Goal: Task Accomplishment & Management: Complete application form

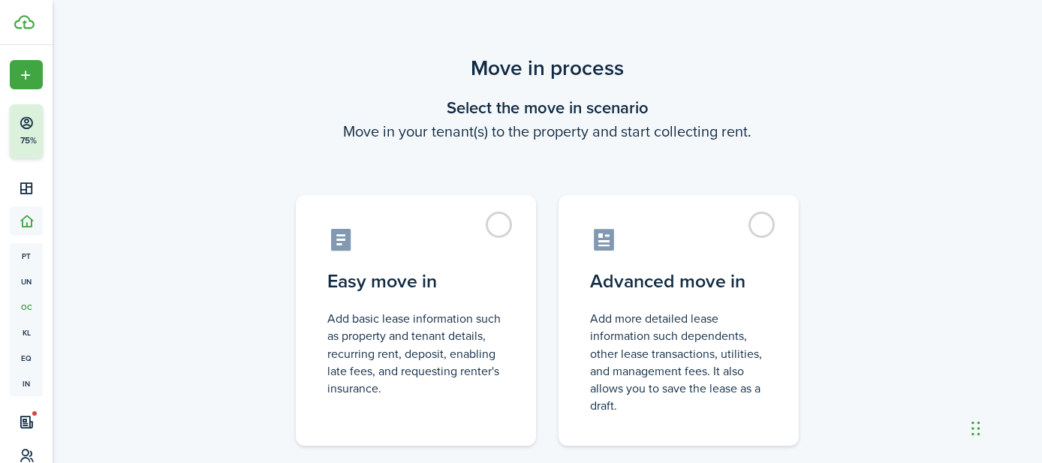
scroll to position [103, 0]
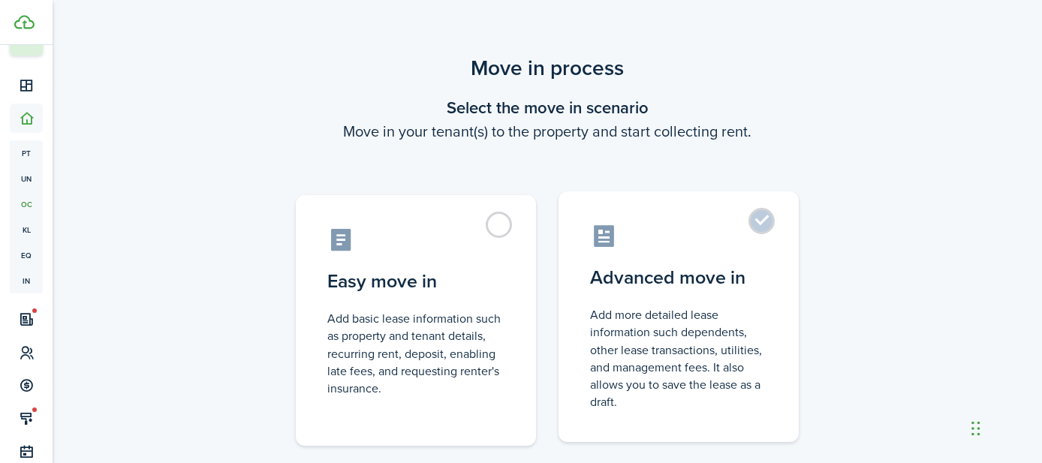
click at [762, 218] on label "Advanced move in Add more detailed lease information such dependents, other lea…" at bounding box center [679, 316] width 240 height 251
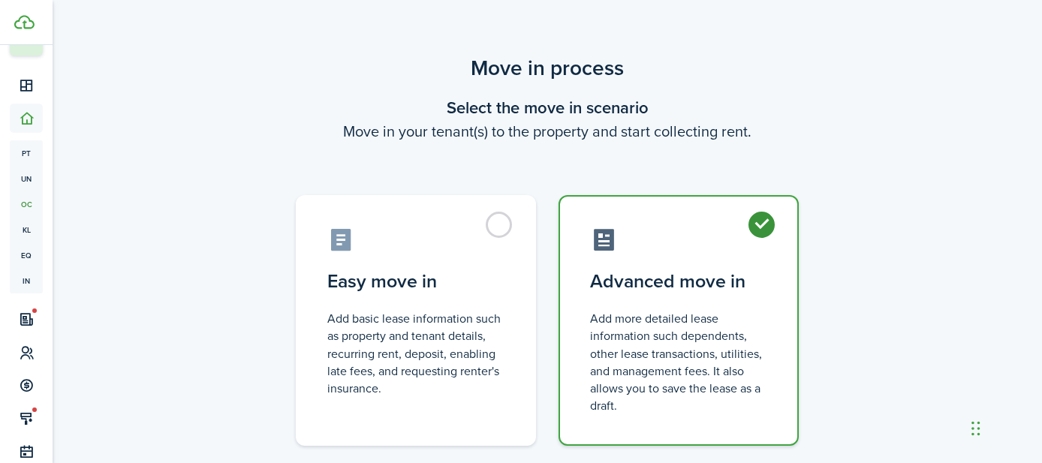
radio input "true"
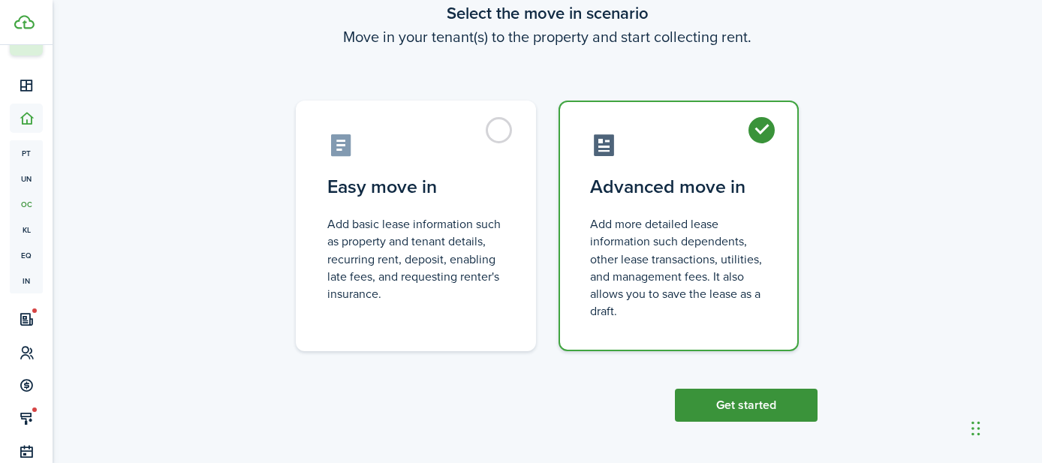
click at [727, 402] on button "Get started" at bounding box center [746, 405] width 143 height 33
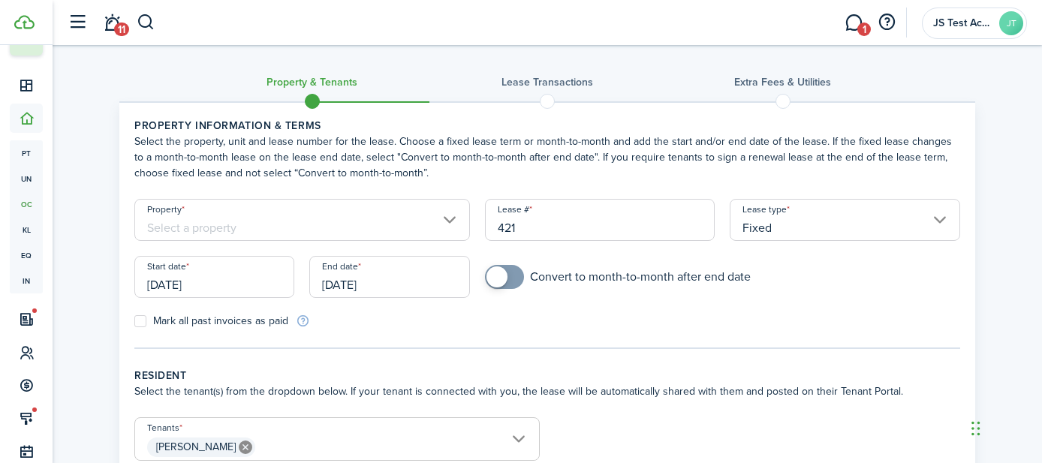
click at [261, 218] on input "Property" at bounding box center [302, 220] width 336 height 42
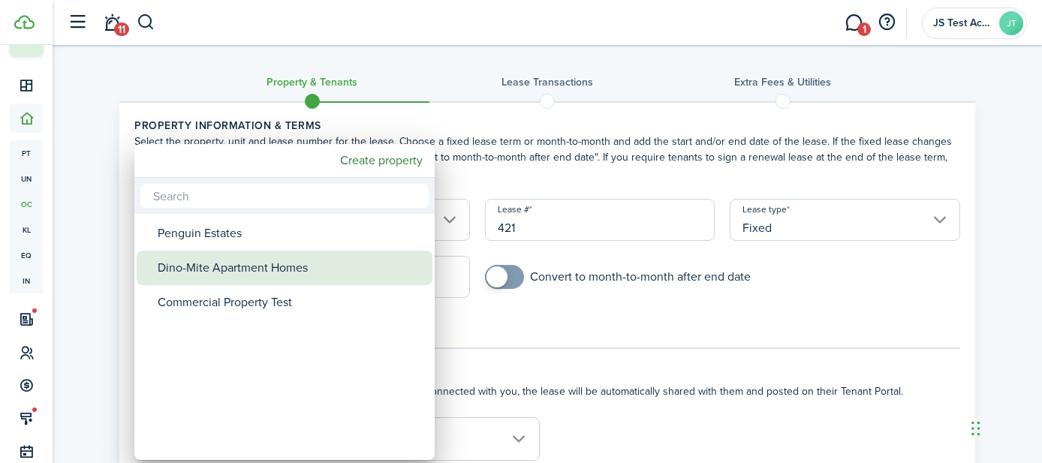
click at [225, 278] on div "Dino-Mite Apartment Homes" at bounding box center [291, 268] width 266 height 35
type input "Dino-Mite Apartment Homes"
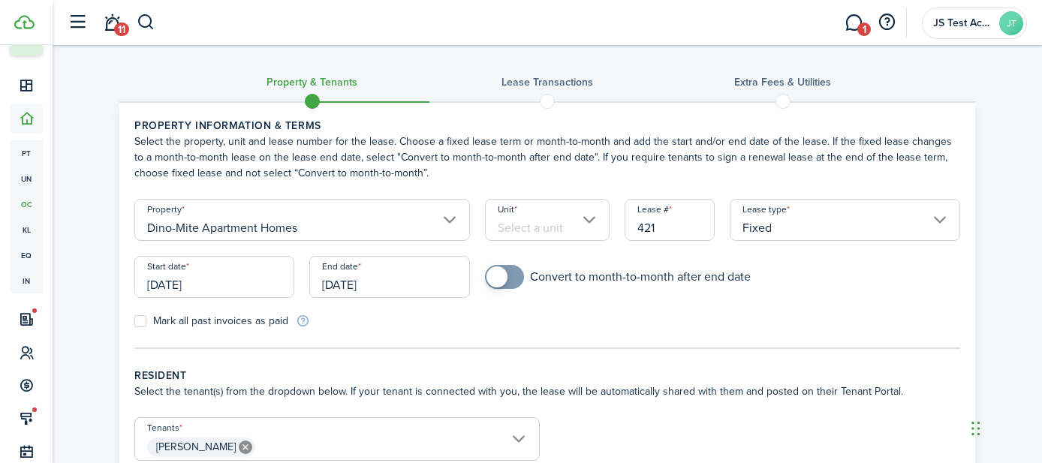
click at [538, 226] on input "Unit" at bounding box center [547, 220] width 125 height 42
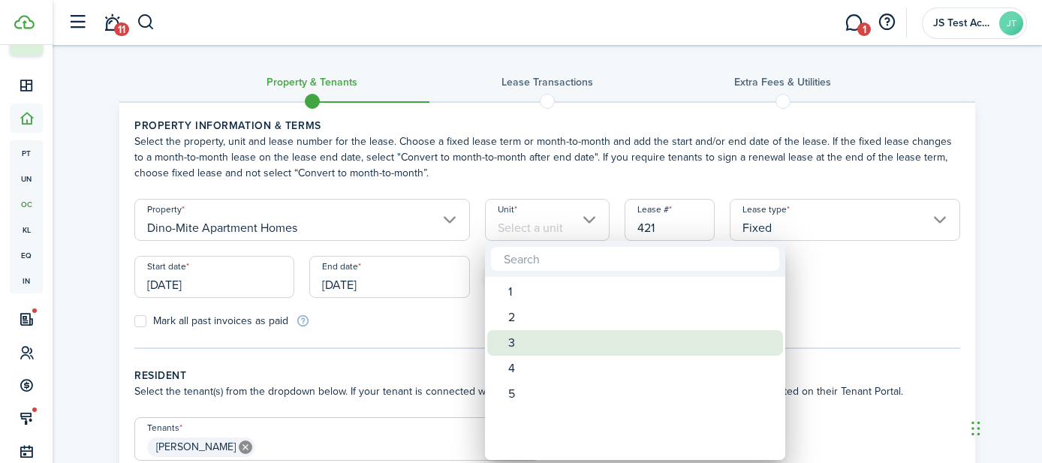
click at [532, 339] on div "3" at bounding box center [641, 343] width 266 height 26
type input "3"
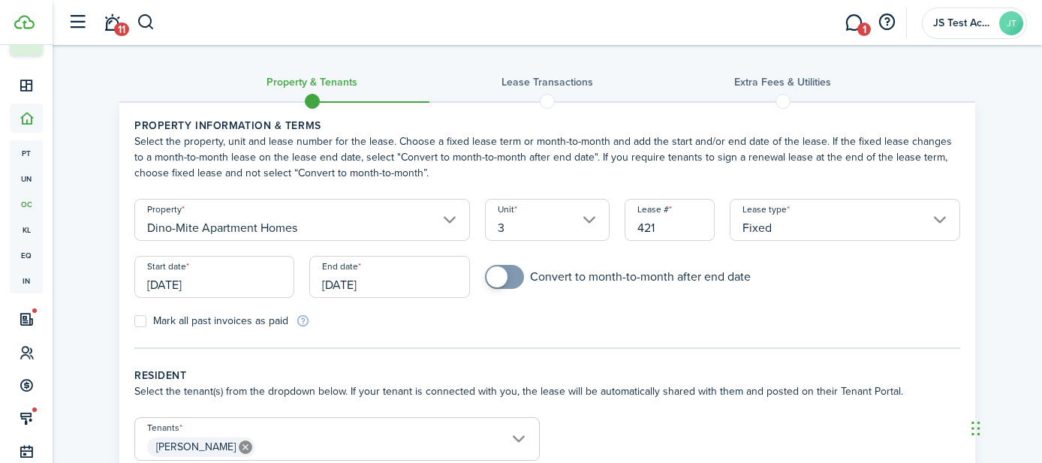
click at [241, 288] on input "[DATE]" at bounding box center [214, 277] width 160 height 42
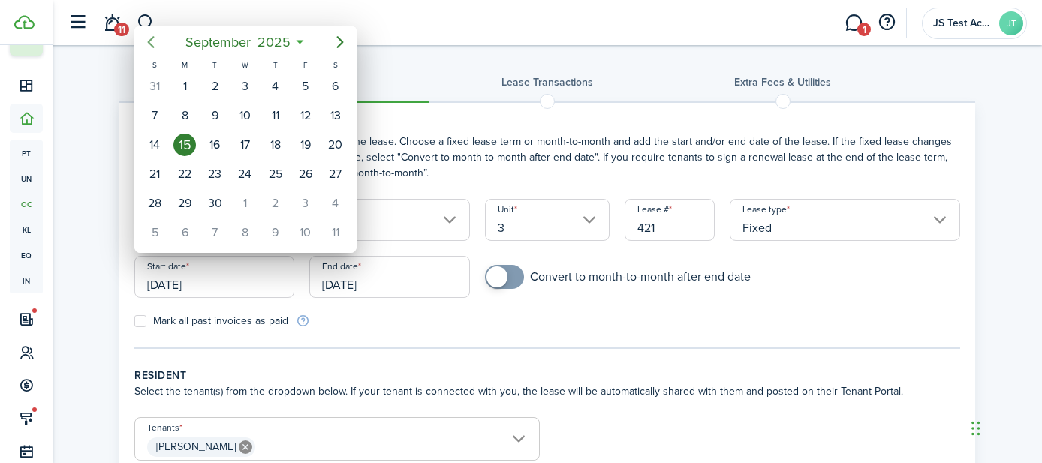
click at [143, 43] on icon "Previous page" at bounding box center [151, 42] width 18 height 18
click at [159, 91] on div "1" at bounding box center [154, 86] width 23 height 23
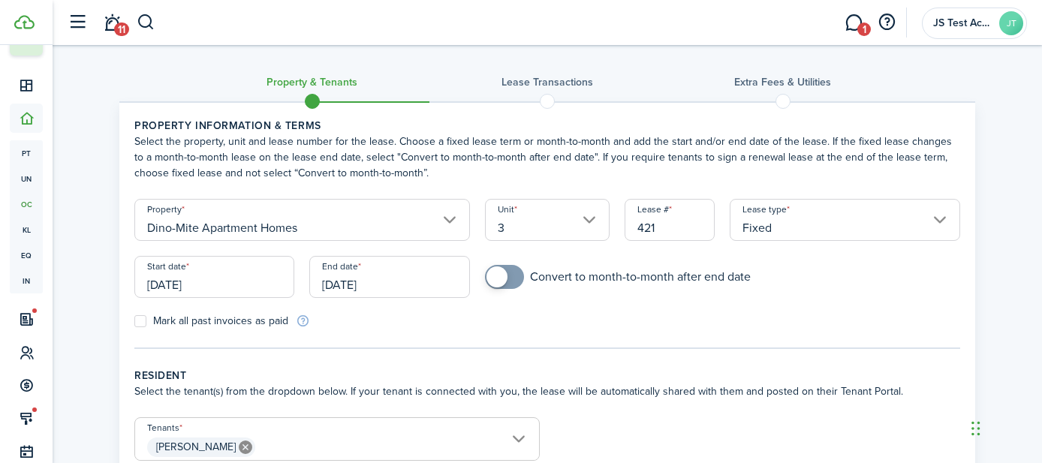
click at [227, 280] on input "[DATE]" at bounding box center [214, 277] width 160 height 42
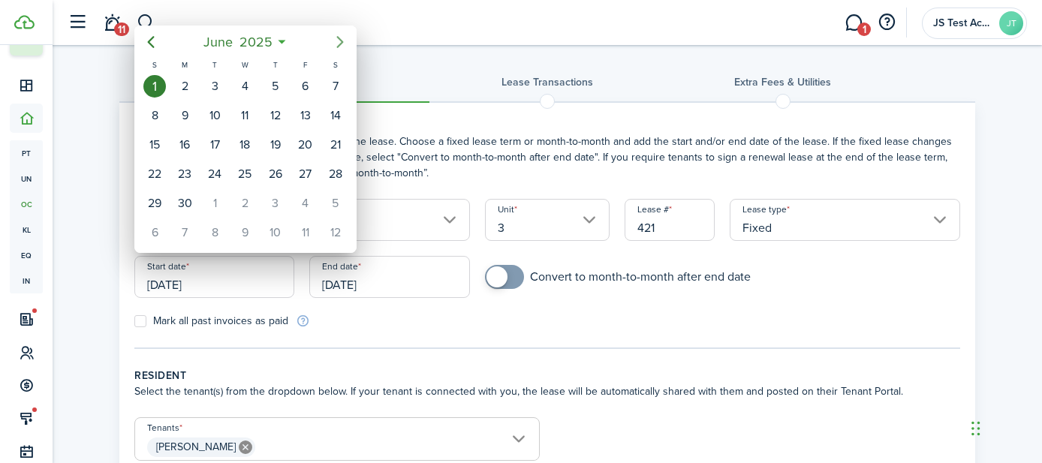
click at [348, 42] on icon "Next page" at bounding box center [340, 42] width 18 height 18
click at [188, 146] on div "15" at bounding box center [184, 145] width 23 height 23
type input "[DATE]"
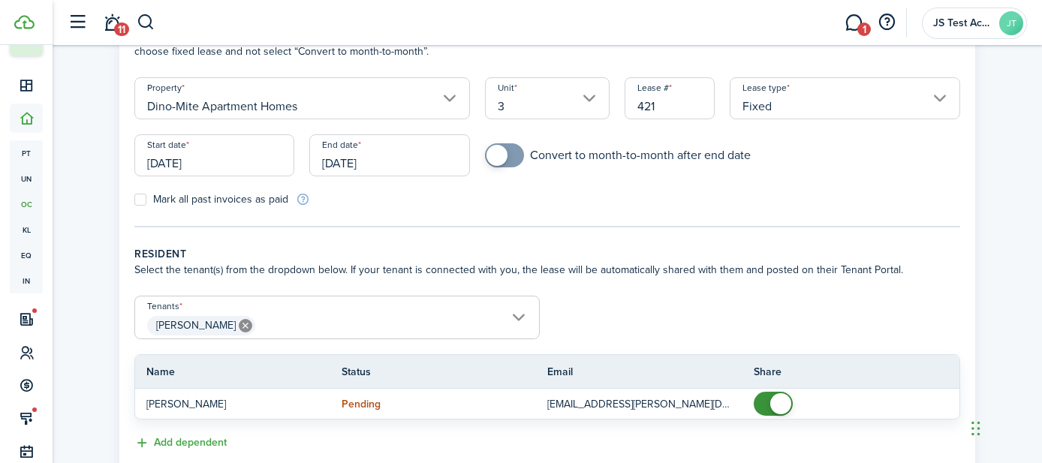
scroll to position [211, 0]
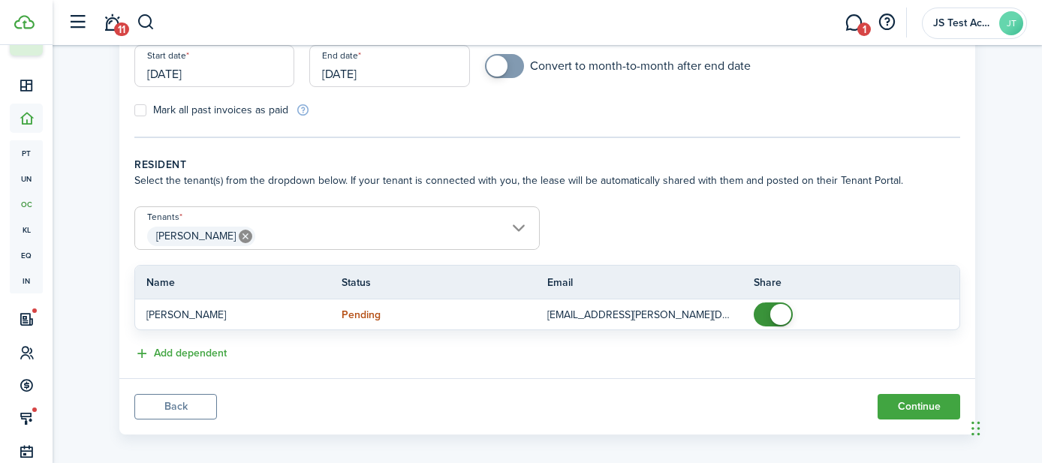
click at [378, 234] on span "[PERSON_NAME]" at bounding box center [337, 237] width 404 height 26
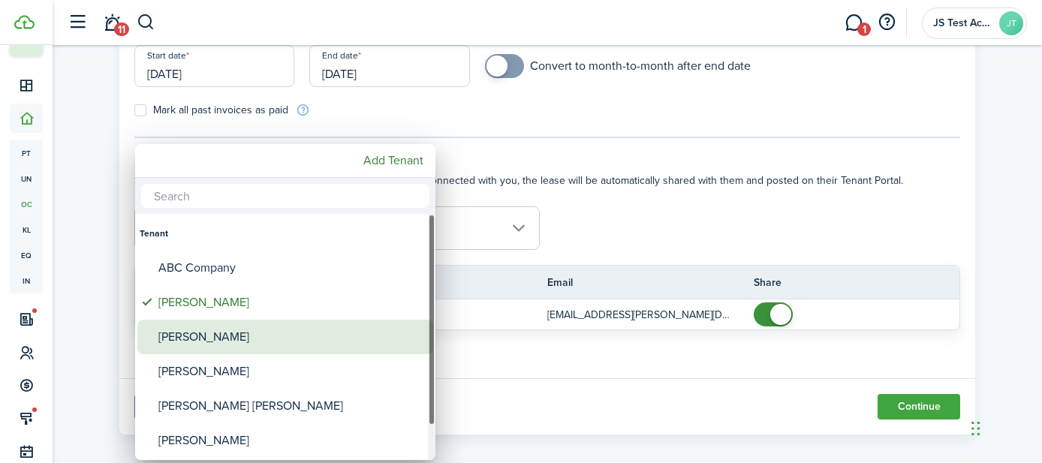
click at [253, 333] on div "[PERSON_NAME]" at bounding box center [291, 337] width 266 height 35
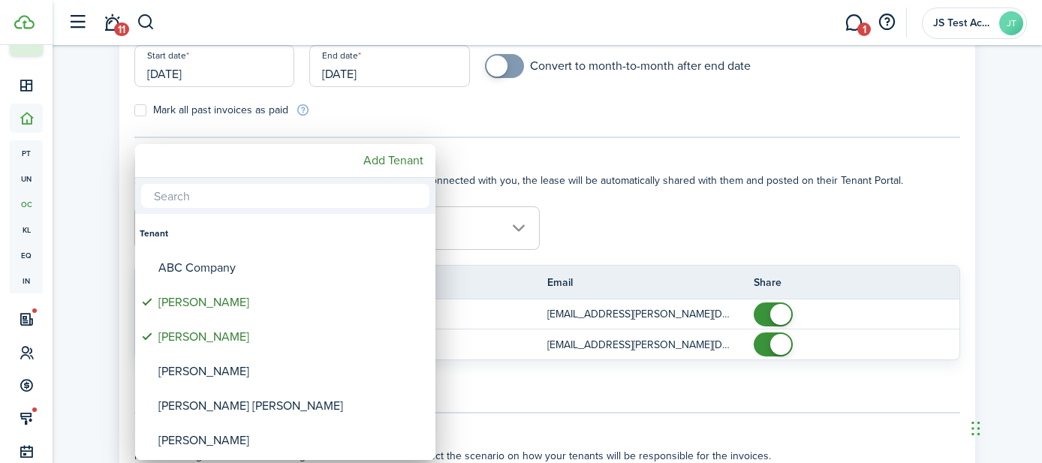
click at [574, 233] on div at bounding box center [521, 231] width 1282 height 703
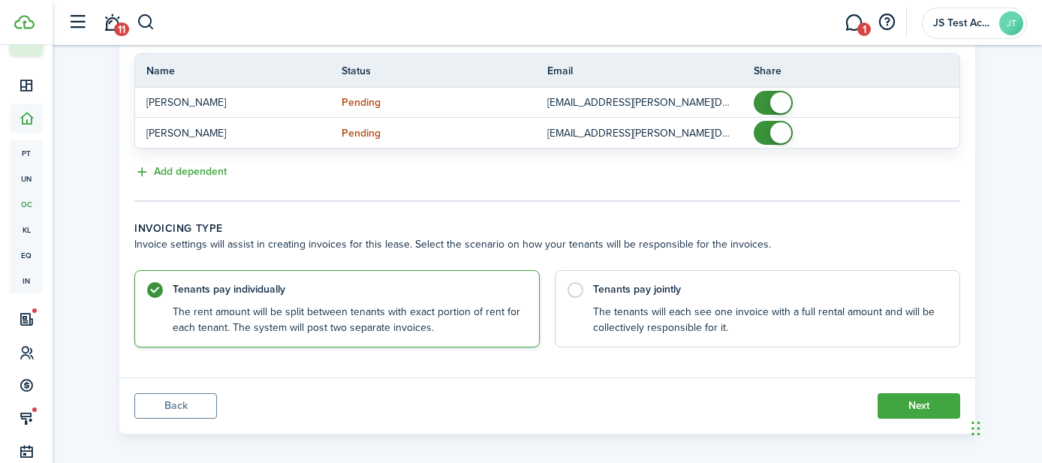
scroll to position [425, 0]
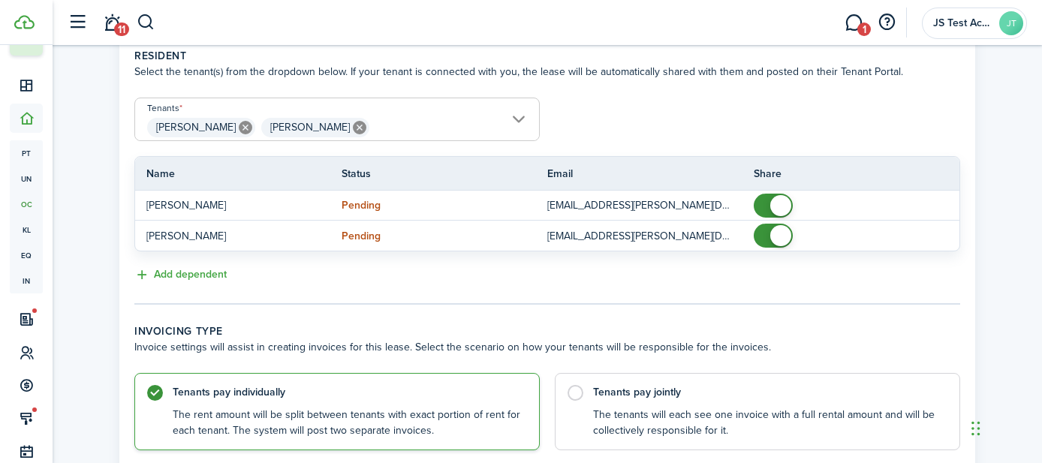
click at [353, 124] on icon at bounding box center [360, 128] width 14 height 14
type input "[PERSON_NAME]"
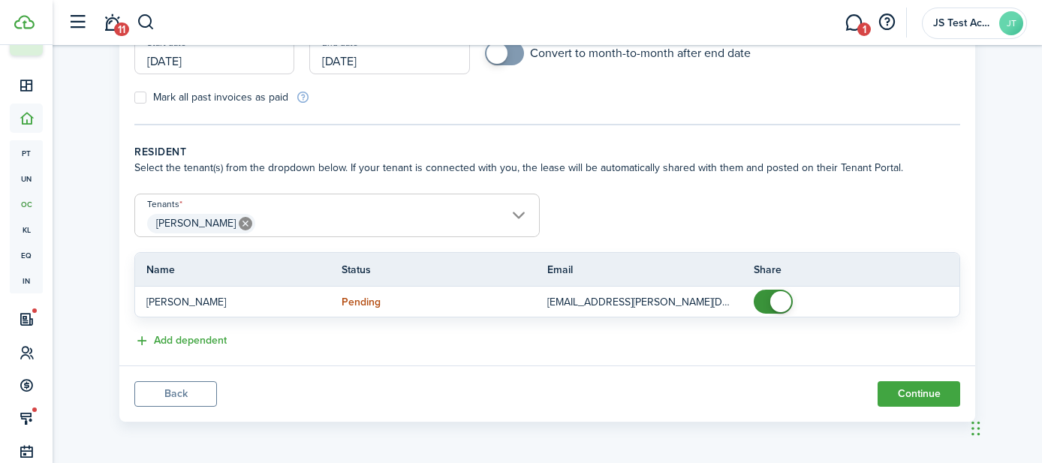
scroll to position [224, 0]
click at [911, 386] on button "Continue" at bounding box center [919, 394] width 83 height 26
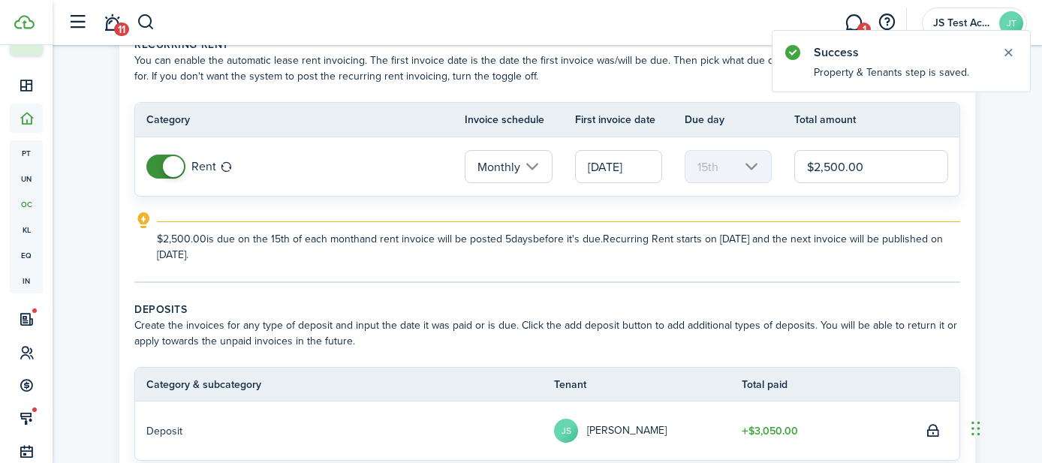
scroll to position [80, 0]
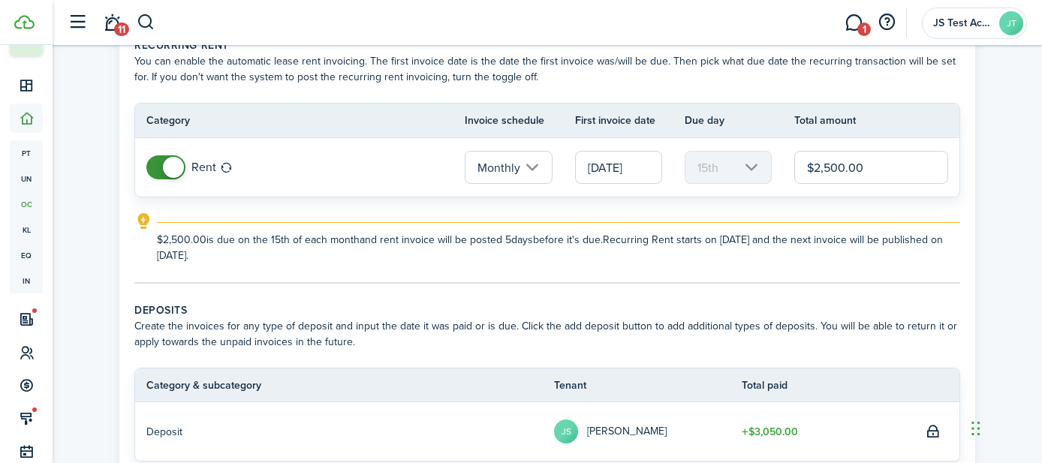
click at [610, 179] on input "[DATE]" at bounding box center [618, 167] width 87 height 33
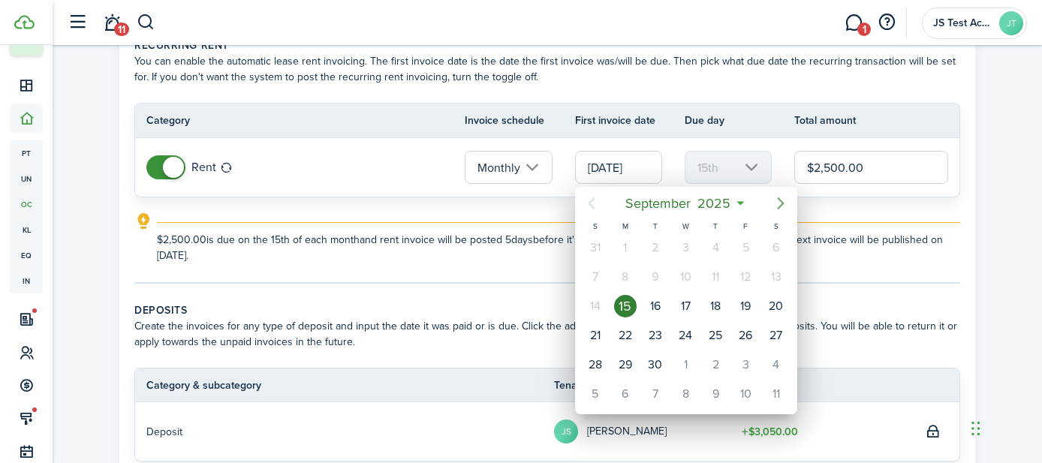
click at [780, 203] on icon "Next page" at bounding box center [781, 203] width 18 height 18
click at [681, 253] on div "1" at bounding box center [685, 247] width 23 height 23
type input "[DATE]"
type input "1st"
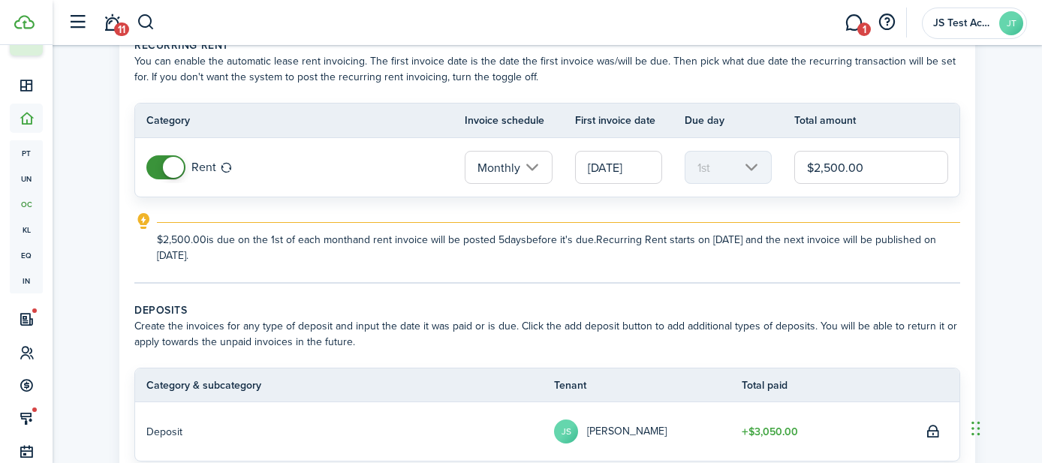
scroll to position [80, 0]
click at [614, 167] on input "[DATE]" at bounding box center [618, 168] width 87 height 33
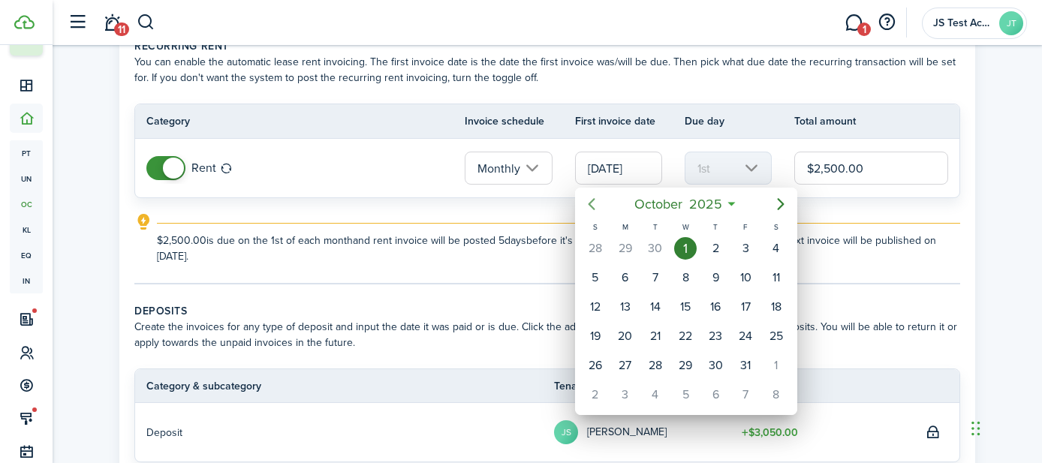
click at [597, 213] on mbsc-button "Previous page" at bounding box center [592, 204] width 30 height 30
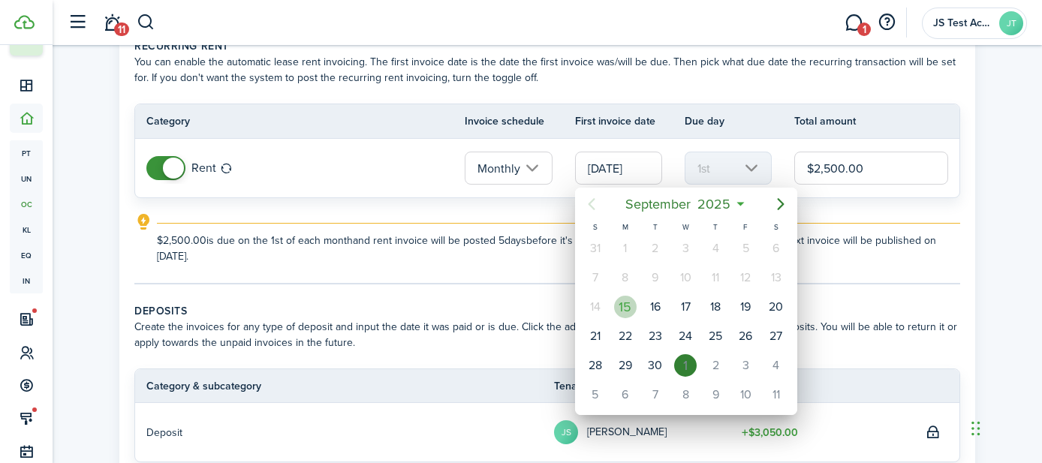
click at [619, 318] on div "15" at bounding box center [625, 307] width 30 height 29
type input "[DATE]"
type input "15th"
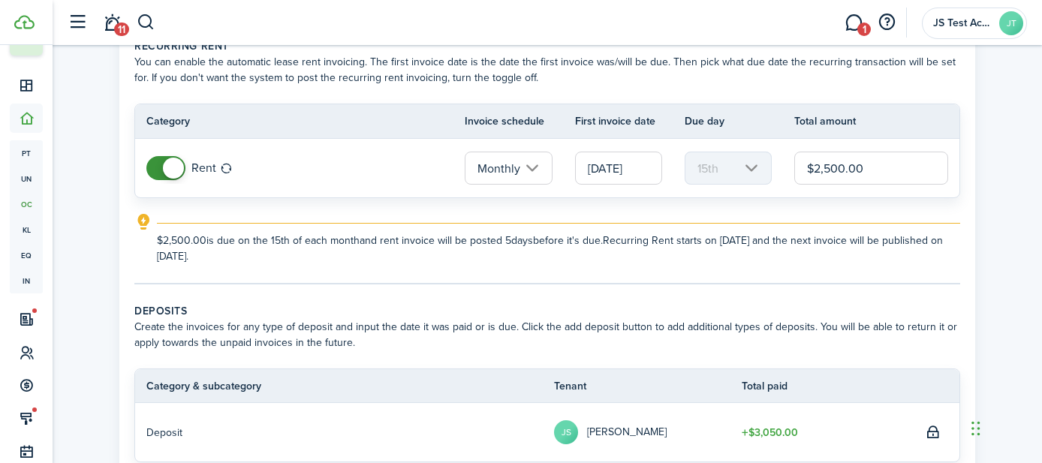
click at [623, 168] on input "[DATE]" at bounding box center [618, 168] width 87 height 33
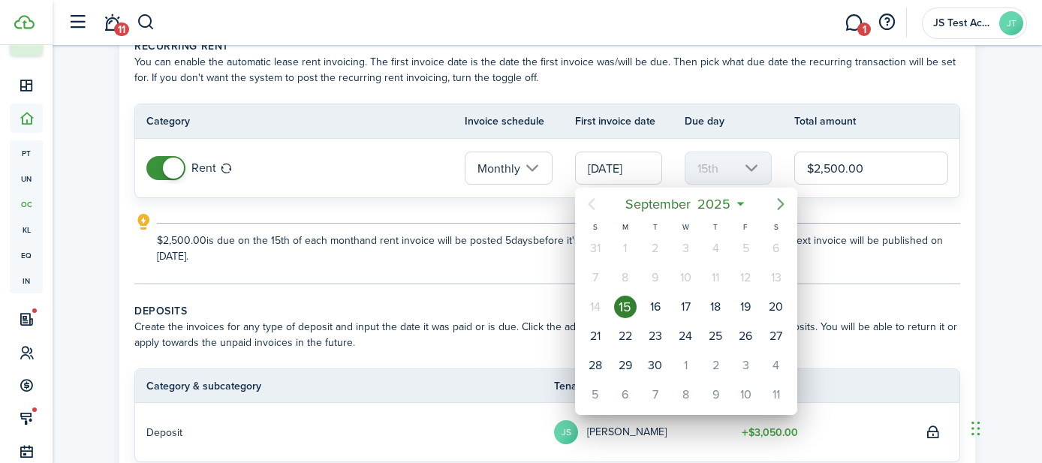
click at [776, 204] on icon "Next page" at bounding box center [781, 204] width 18 height 18
click at [685, 252] on div "1" at bounding box center [685, 248] width 23 height 23
type input "[DATE]"
type input "1st"
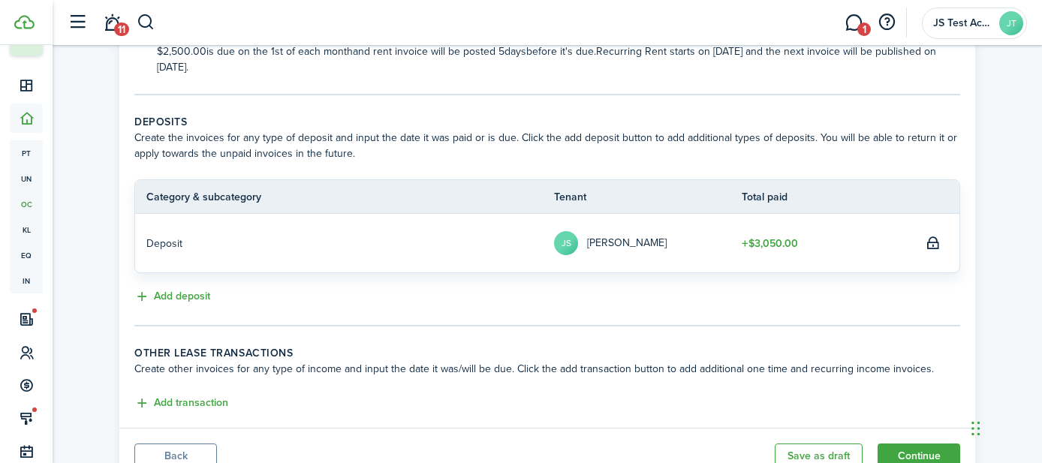
scroll to position [331, 0]
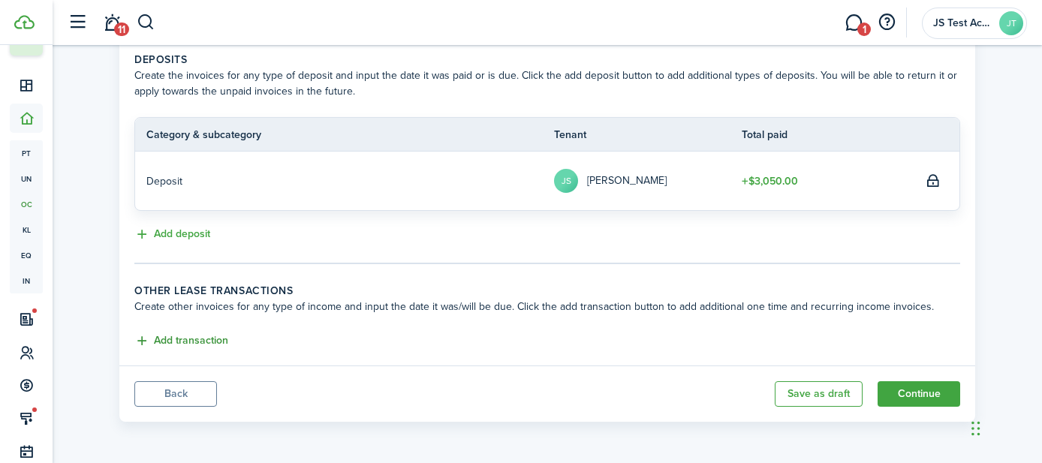
click at [203, 336] on button "Add transaction" at bounding box center [181, 341] width 94 height 17
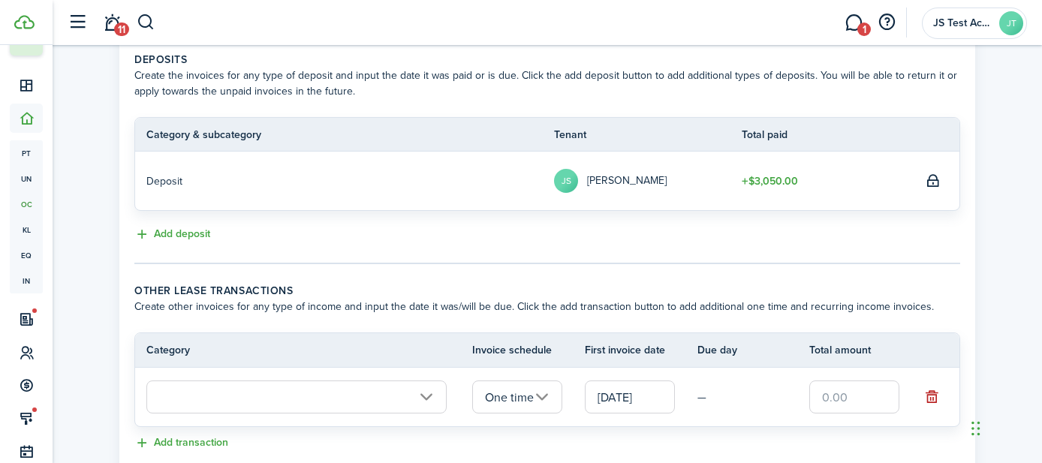
click at [230, 399] on input "text" at bounding box center [296, 397] width 300 height 33
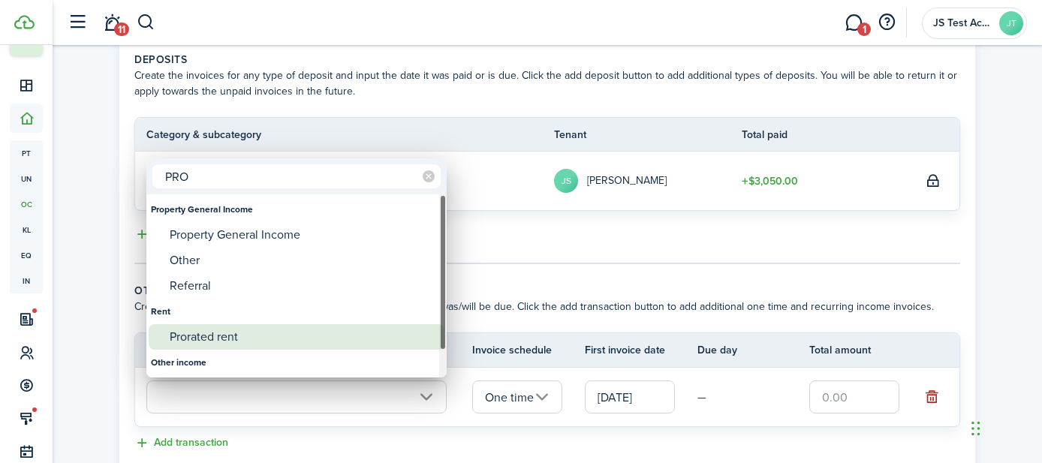
type input "PRO"
click at [209, 330] on div "Prorated rent" at bounding box center [303, 337] width 266 height 26
type input "Rent / Prorated rent"
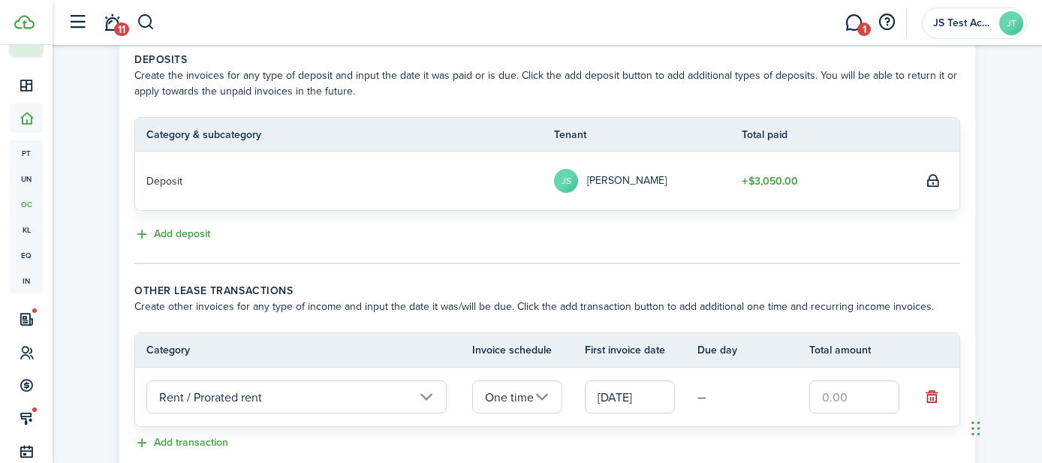
click at [860, 390] on input "text" at bounding box center [854, 397] width 90 height 33
type input "$1,250.00"
click at [739, 414] on tr "Rent / Prorated rent One time [DATE] — $1,250.00" at bounding box center [547, 397] width 824 height 59
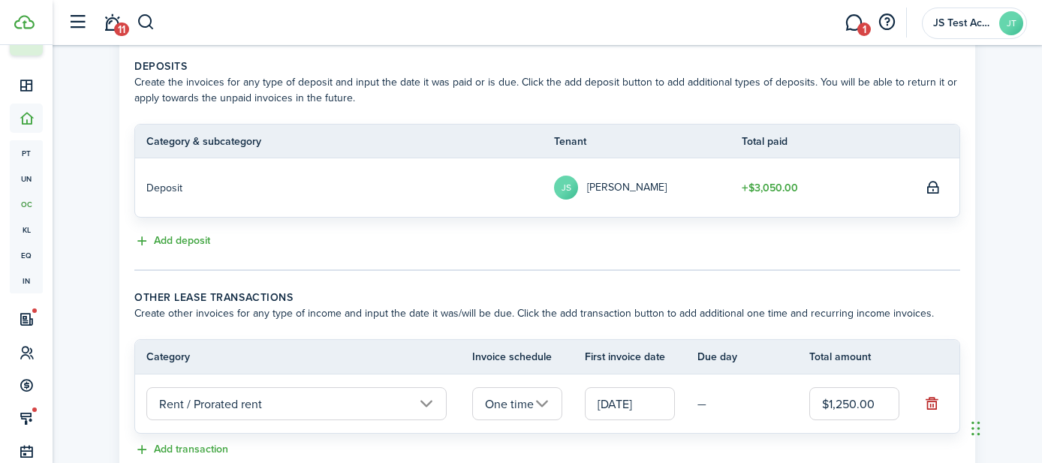
scroll to position [433, 0]
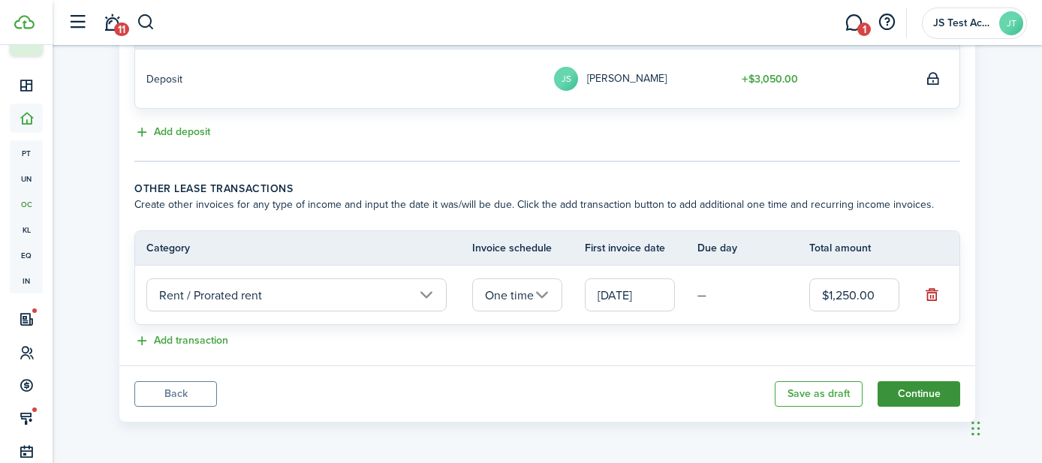
click at [908, 387] on button "Continue" at bounding box center [919, 394] width 83 height 26
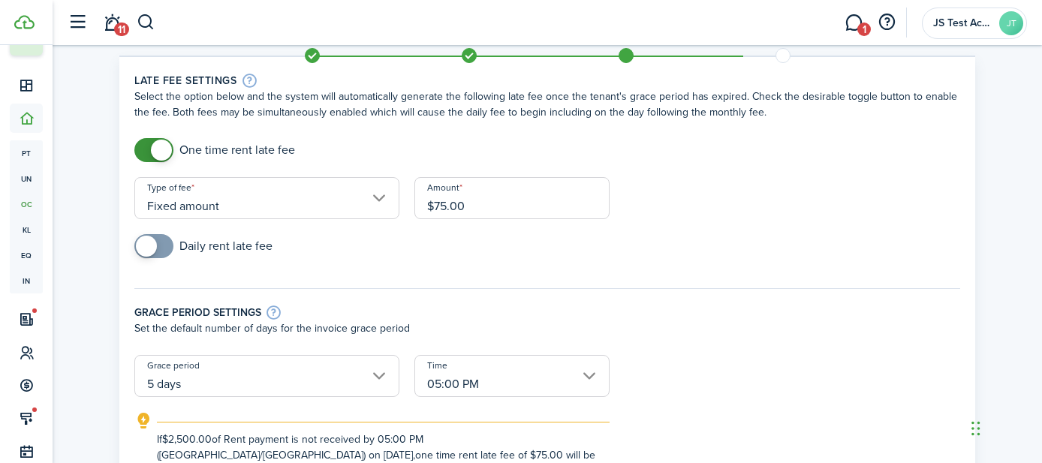
scroll to position [41, 0]
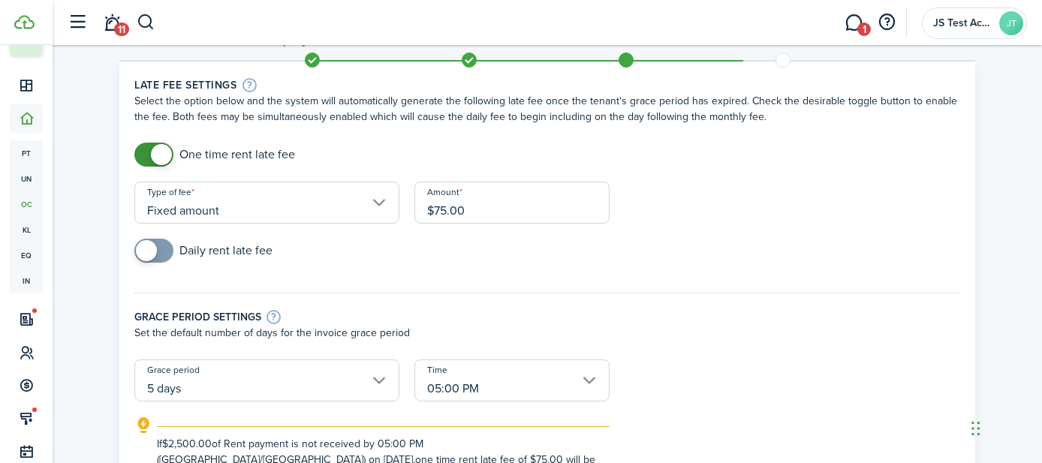
click at [159, 252] on span at bounding box center [153, 251] width 15 height 24
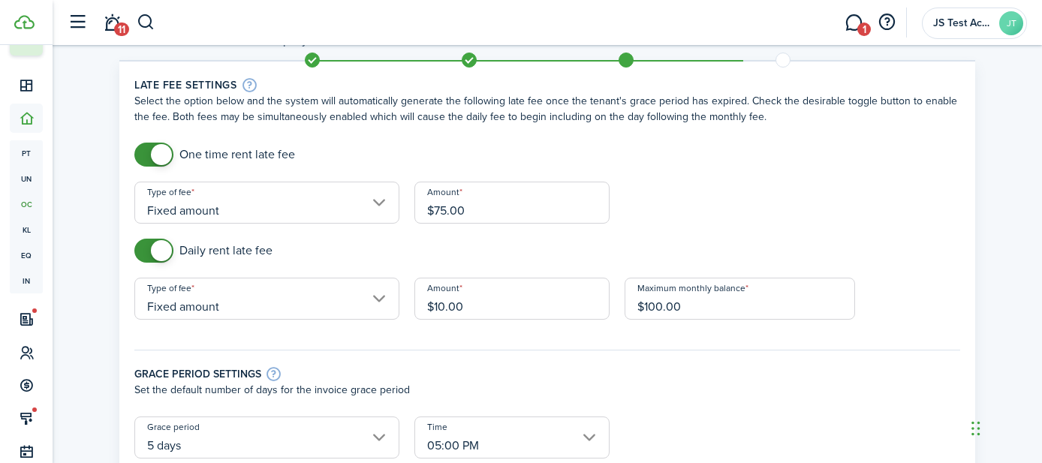
checkbox input "false"
click at [146, 255] on span at bounding box center [153, 251] width 15 height 24
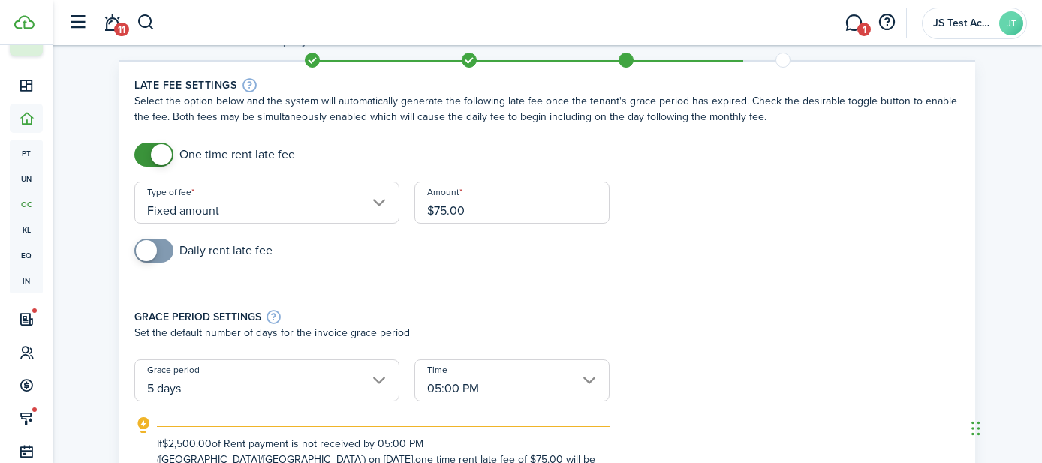
click at [306, 208] on input "Fixed amount" at bounding box center [266, 203] width 265 height 42
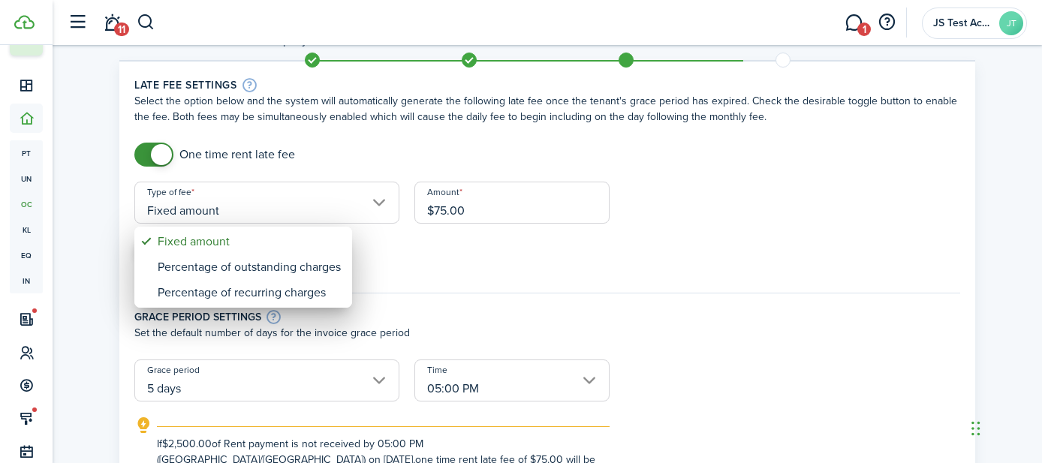
click at [562, 239] on div at bounding box center [521, 231] width 1282 height 703
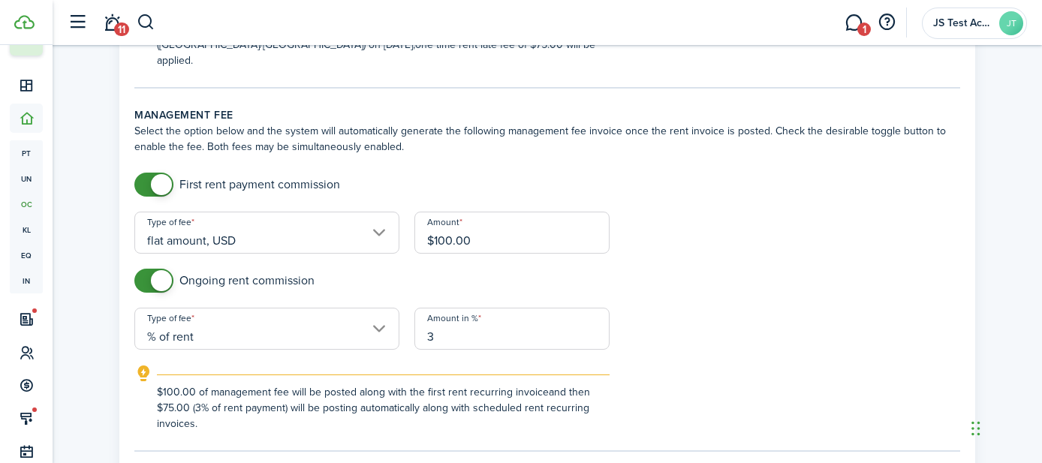
scroll to position [459, 0]
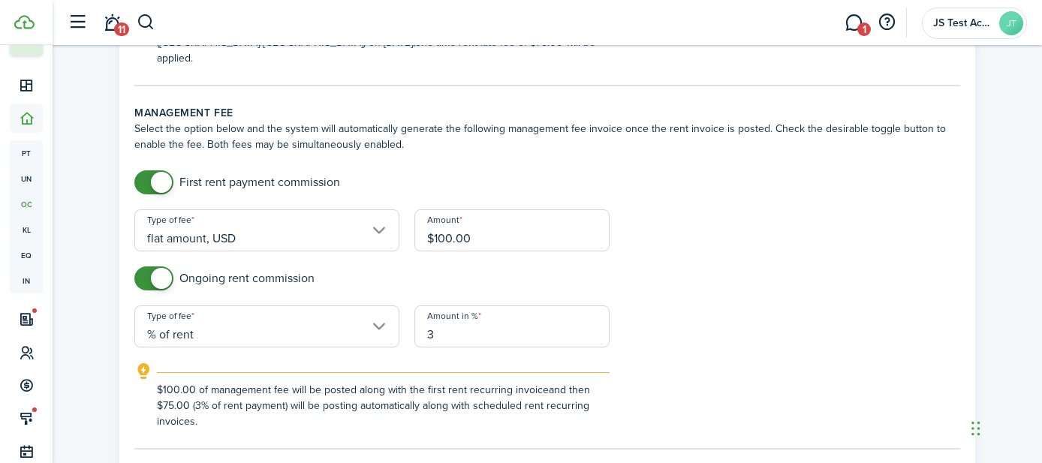
checkbox input "false"
click at [146, 170] on span at bounding box center [153, 182] width 15 height 24
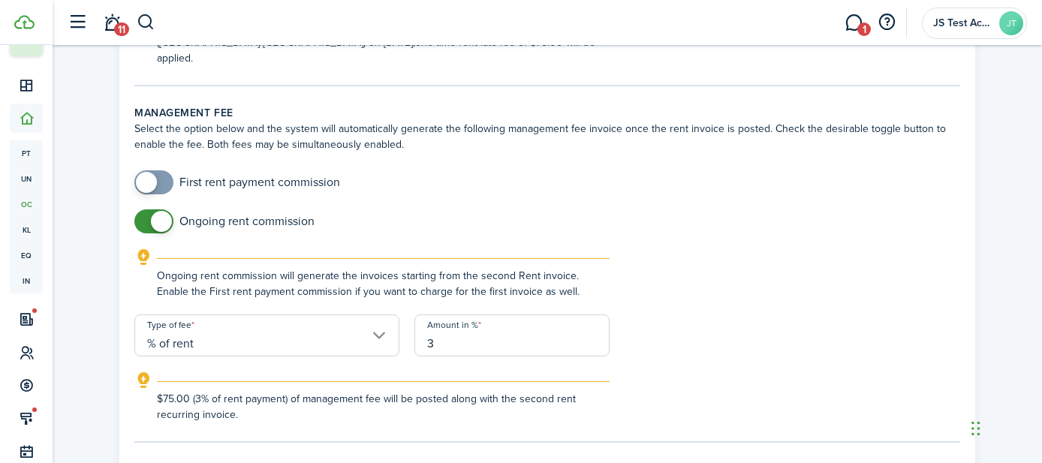
checkbox input "false"
click at [146, 209] on span at bounding box center [153, 221] width 15 height 24
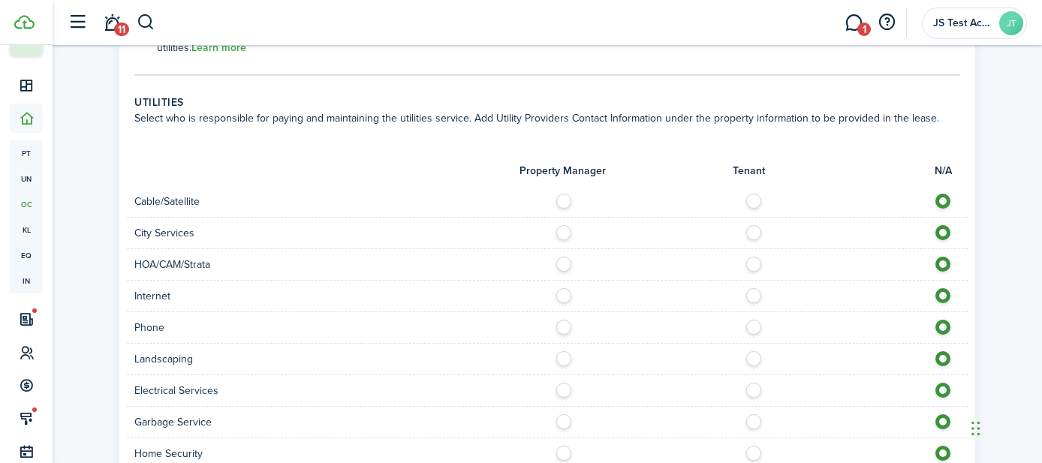
scroll to position [1375, 0]
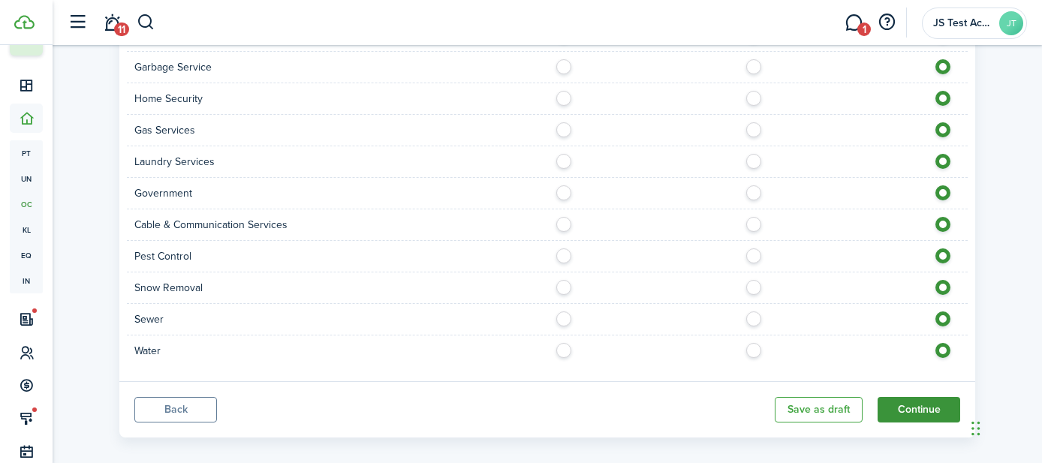
click at [914, 397] on button "Continue" at bounding box center [919, 410] width 83 height 26
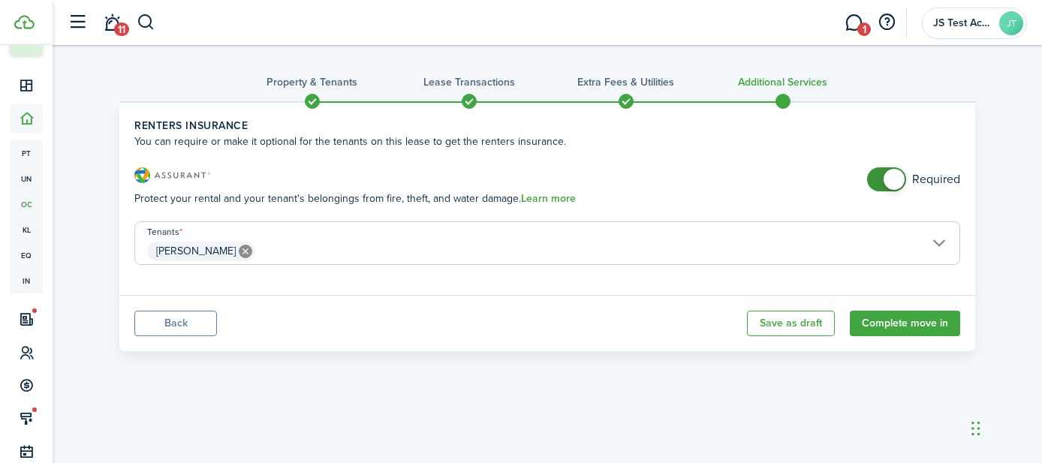
checkbox input "false"
click at [879, 182] on span at bounding box center [886, 179] width 15 height 24
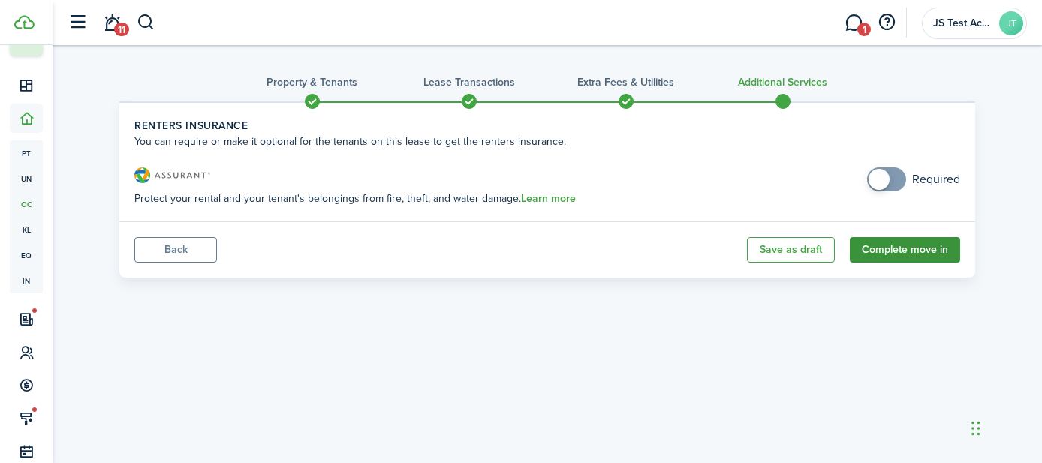
click at [896, 249] on button "Complete move in" at bounding box center [905, 250] width 110 height 26
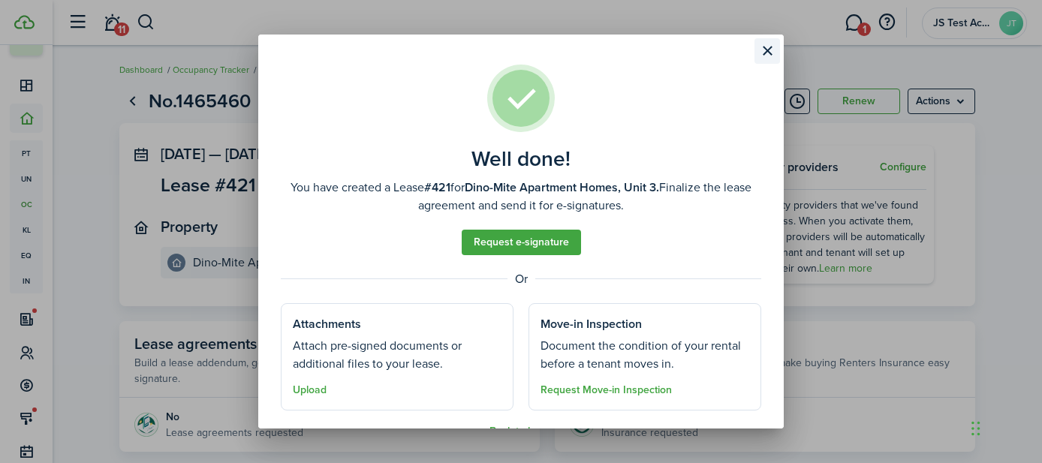
click at [772, 55] on button "Close modal" at bounding box center [768, 51] width 26 height 26
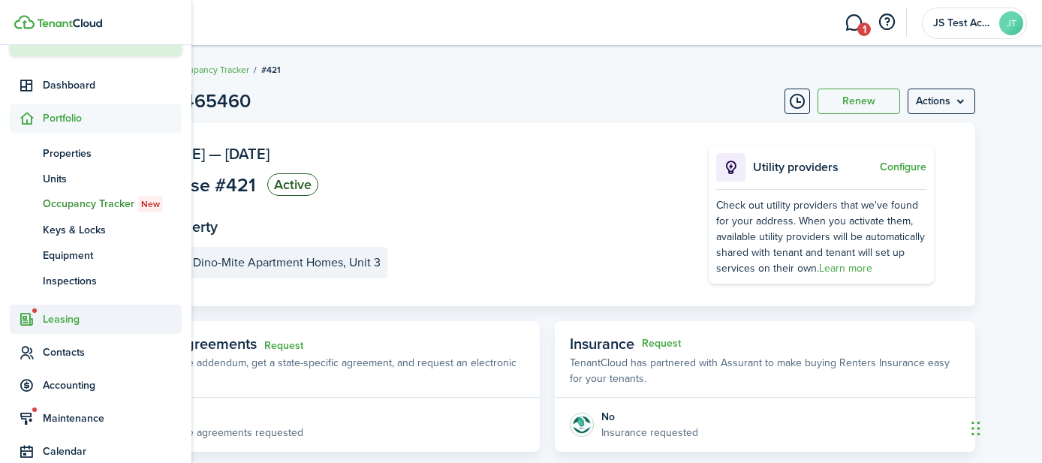
click at [53, 310] on span "Leasing" at bounding box center [96, 319] width 172 height 29
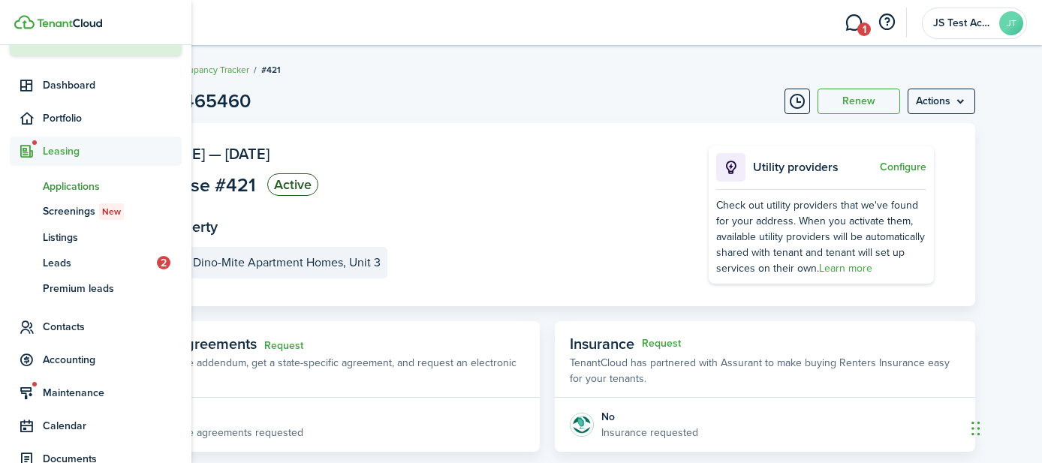
click at [66, 184] on span "Applications" at bounding box center [112, 187] width 139 height 16
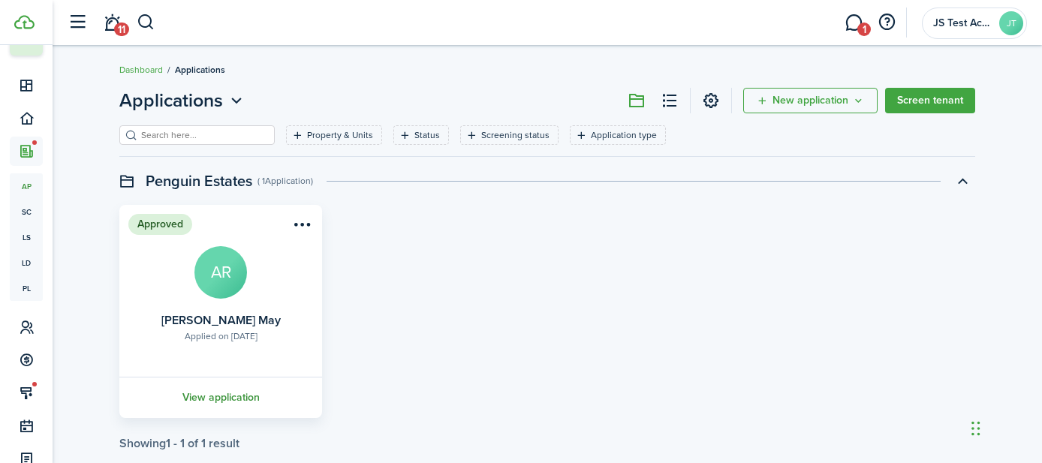
click at [225, 396] on link "View application" at bounding box center [220, 397] width 207 height 41
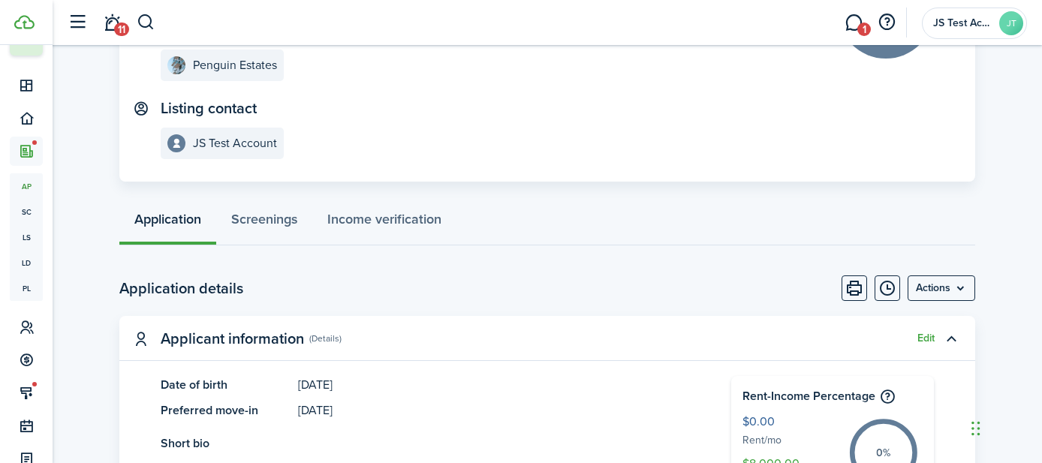
scroll to position [215, 0]
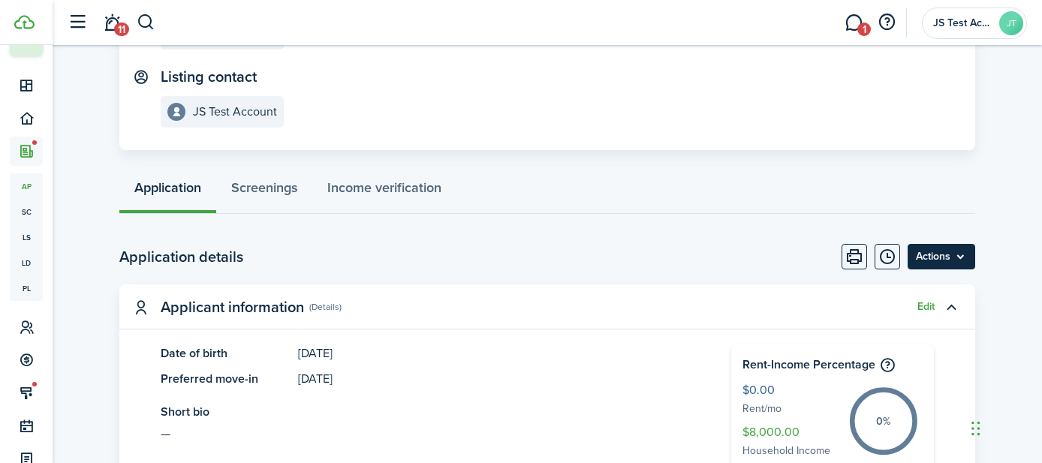
click at [920, 265] on menu-btn "Actions" at bounding box center [942, 257] width 68 height 26
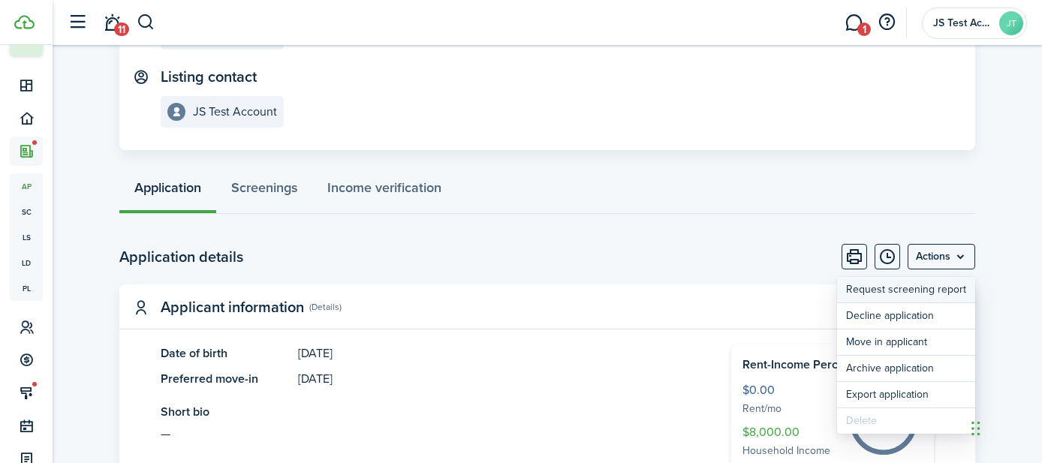
click at [888, 282] on link "Request screening report" at bounding box center [906, 290] width 138 height 26
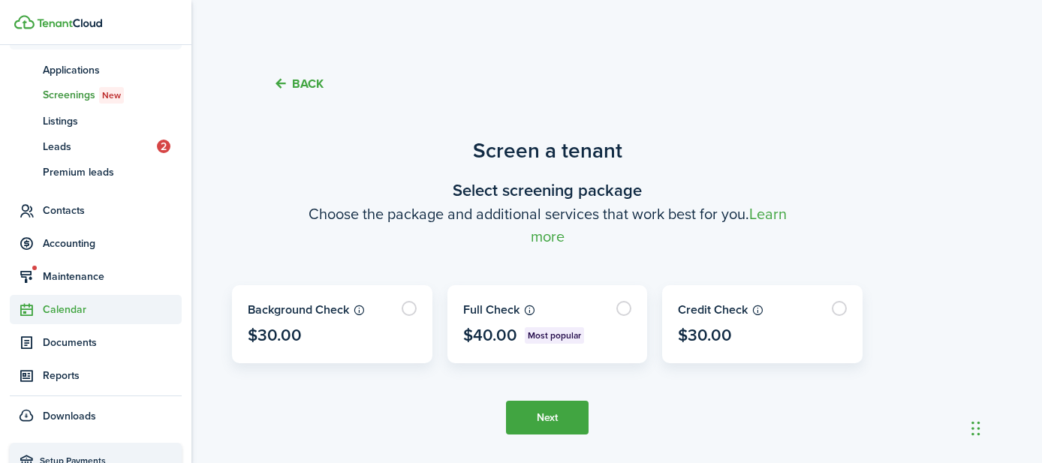
scroll to position [227, 0]
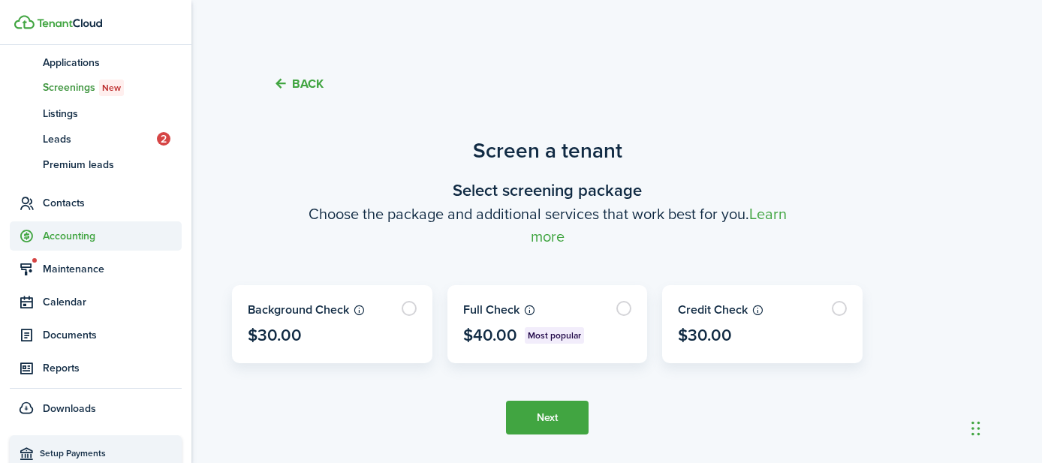
click at [53, 236] on span "Accounting" at bounding box center [112, 236] width 139 height 16
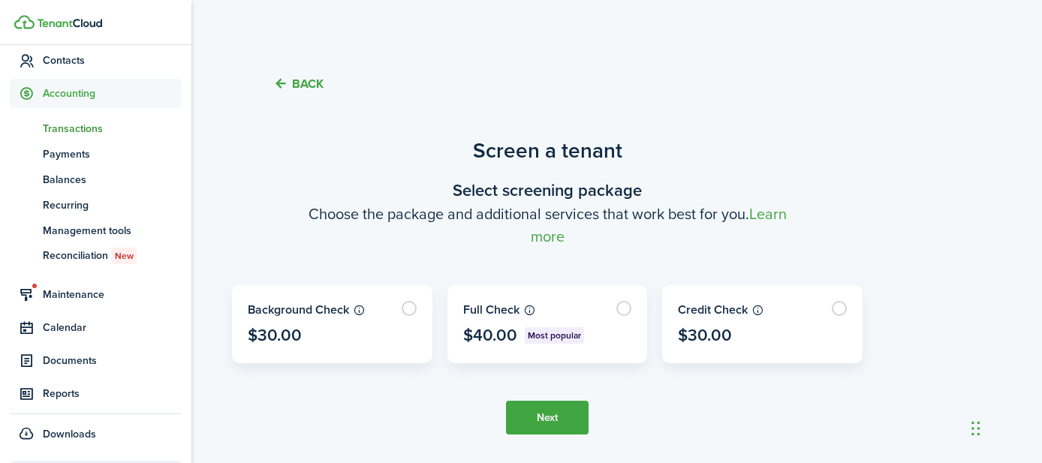
click at [56, 129] on span "Transactions" at bounding box center [112, 129] width 139 height 16
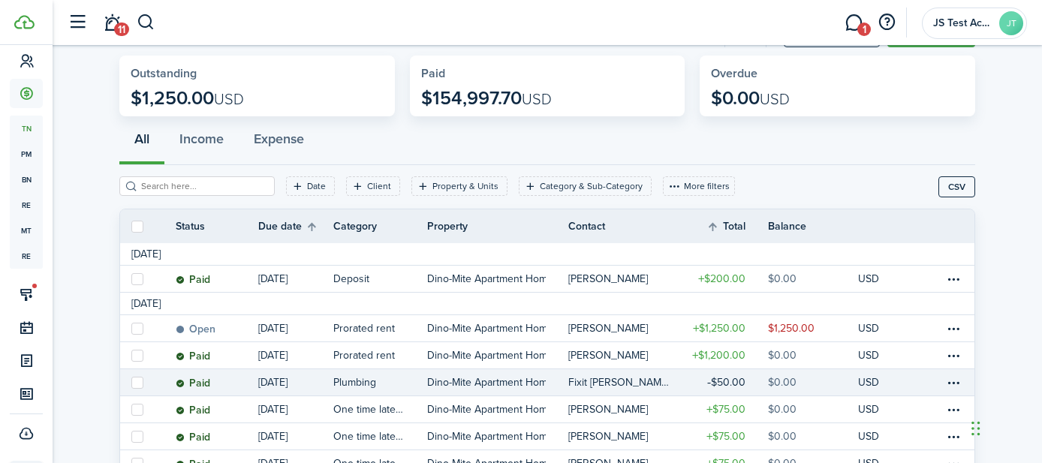
scroll to position [62, 0]
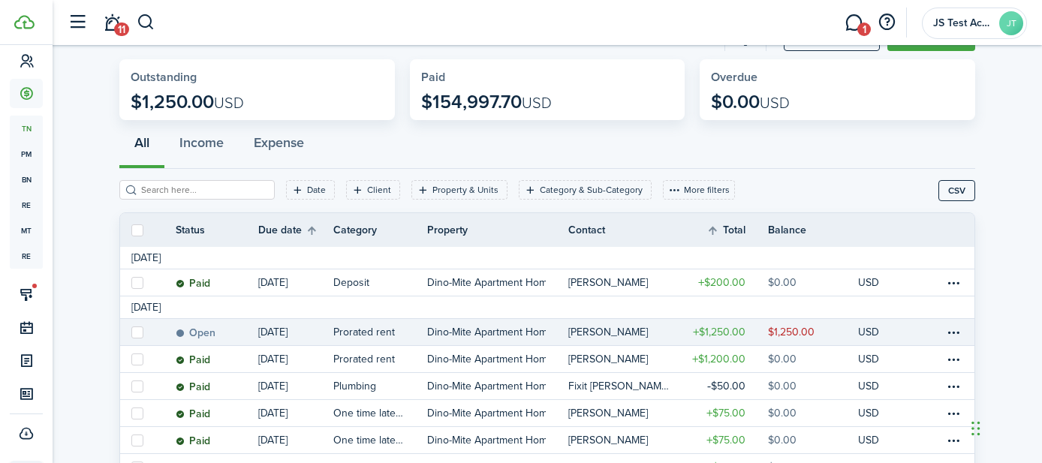
click at [236, 334] on link "Open" at bounding box center [217, 332] width 83 height 26
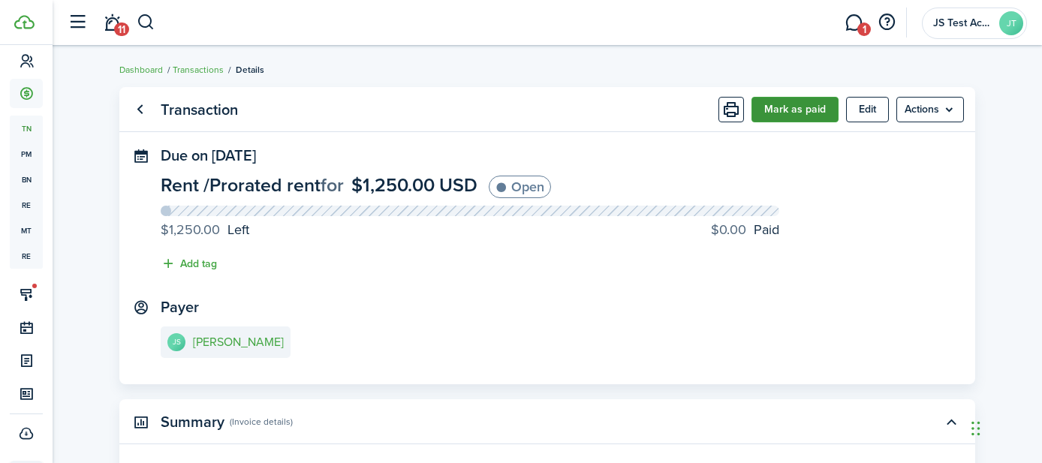
click at [791, 108] on button "Mark as paid" at bounding box center [795, 110] width 87 height 26
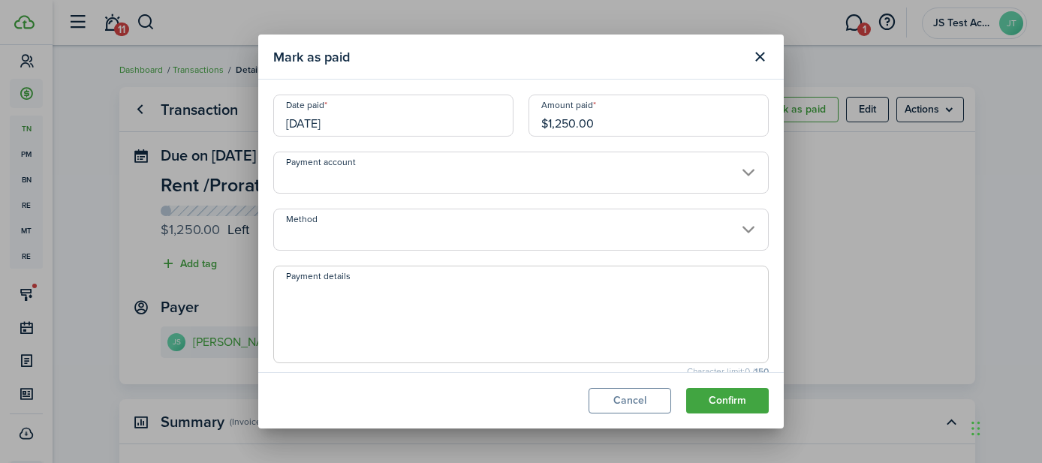
click at [405, 237] on input "Method" at bounding box center [521, 230] width 496 height 42
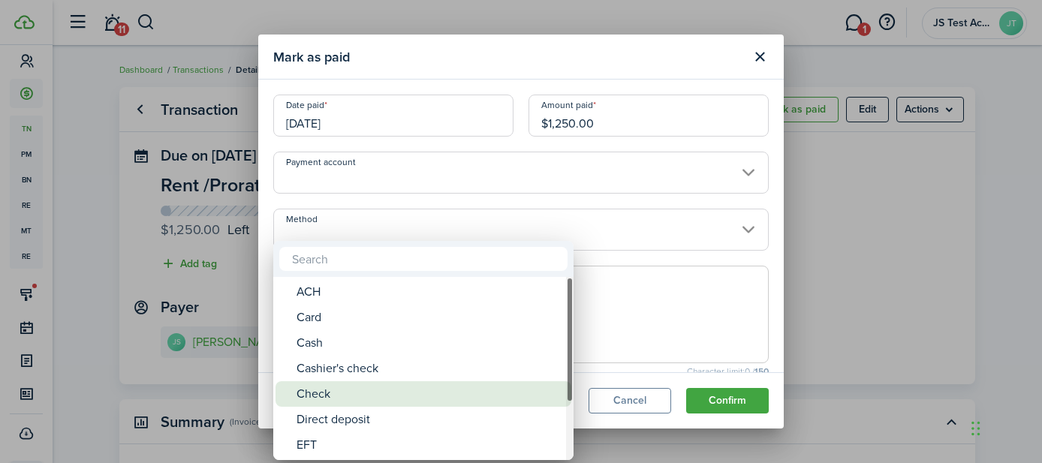
click at [334, 390] on div "Check" at bounding box center [430, 394] width 266 height 26
type input "Check"
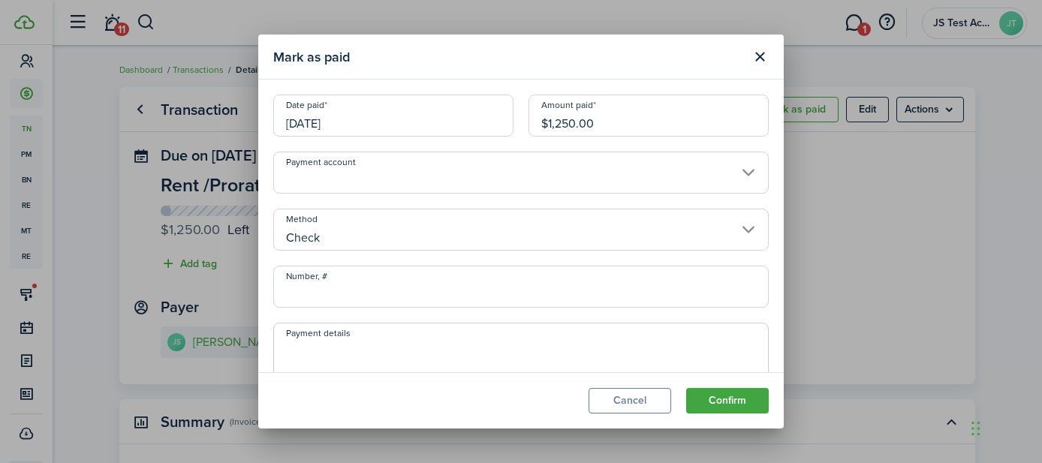
click at [317, 299] on input "Number, #" at bounding box center [521, 287] width 496 height 42
type input "78"
click at [480, 342] on textarea "Payment details" at bounding box center [521, 376] width 494 height 72
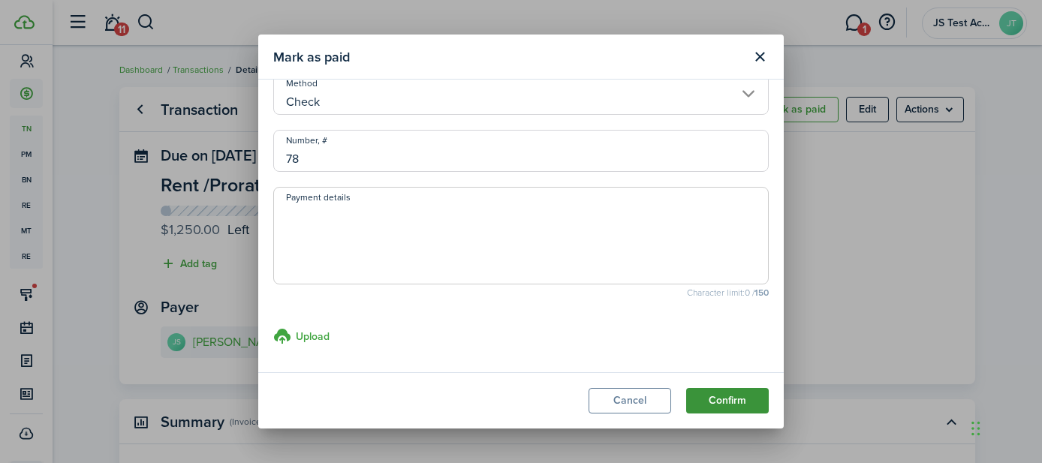
click at [728, 397] on button "Confirm" at bounding box center [727, 401] width 83 height 26
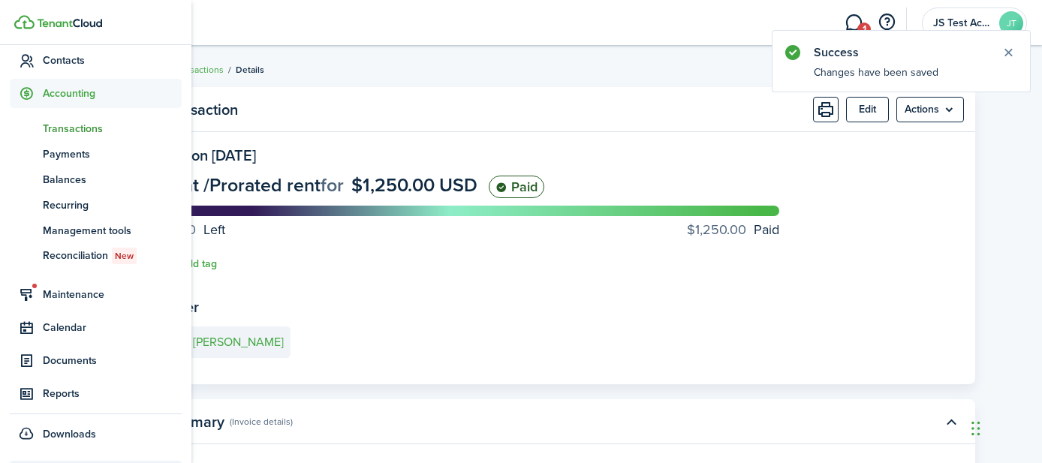
click at [65, 127] on span "Transactions" at bounding box center [112, 129] width 139 height 16
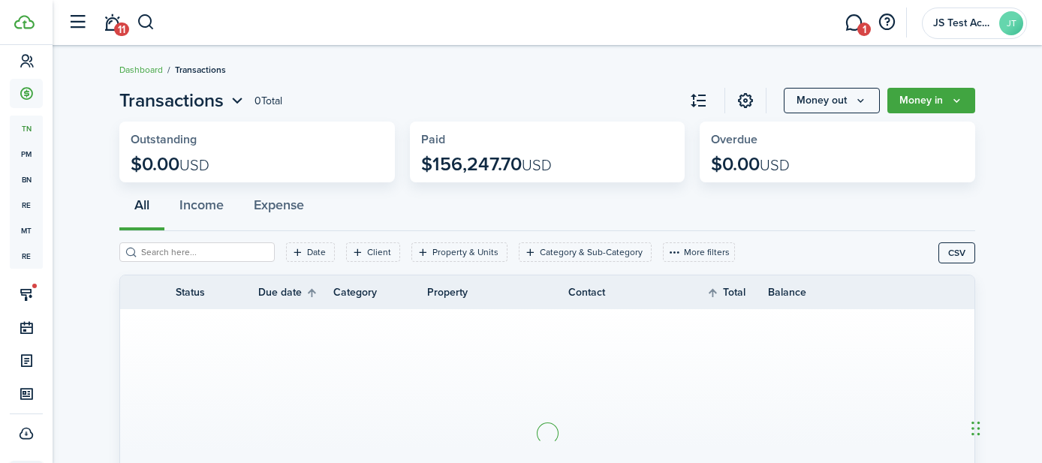
click at [1002, 53] on dashboard-content "Dashboard Transactions Transactions 0 Total Money out Money in Outstanding $0.0…" at bounding box center [548, 303] width 990 height 607
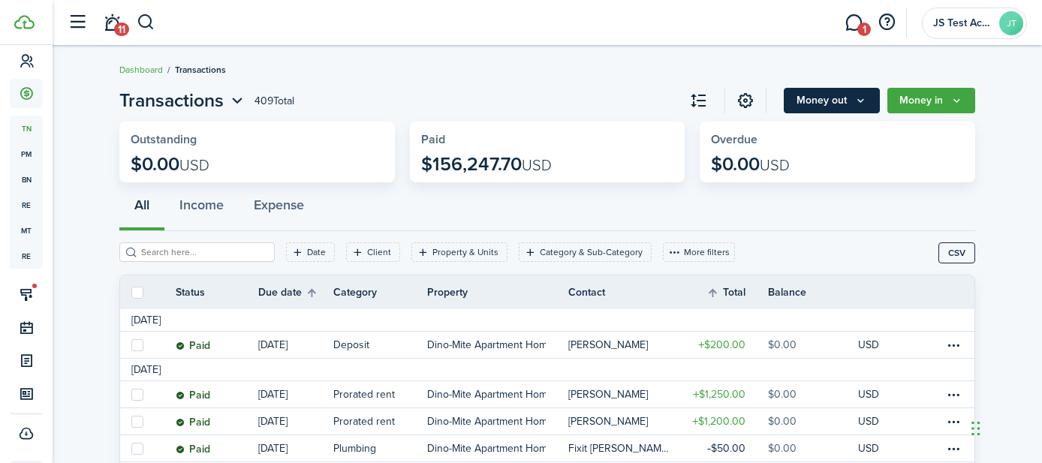
click at [830, 103] on button "Money out" at bounding box center [832, 101] width 96 height 26
click at [936, 106] on button "Money in" at bounding box center [931, 101] width 88 height 26
click at [688, 212] on div "All Income Expense" at bounding box center [547, 208] width 856 height 45
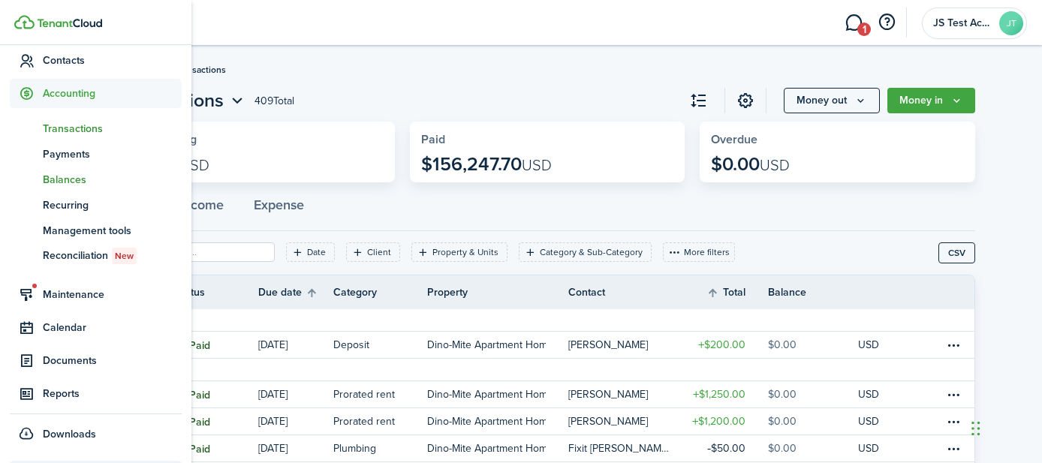
click at [75, 181] on span "Balances" at bounding box center [112, 180] width 139 height 16
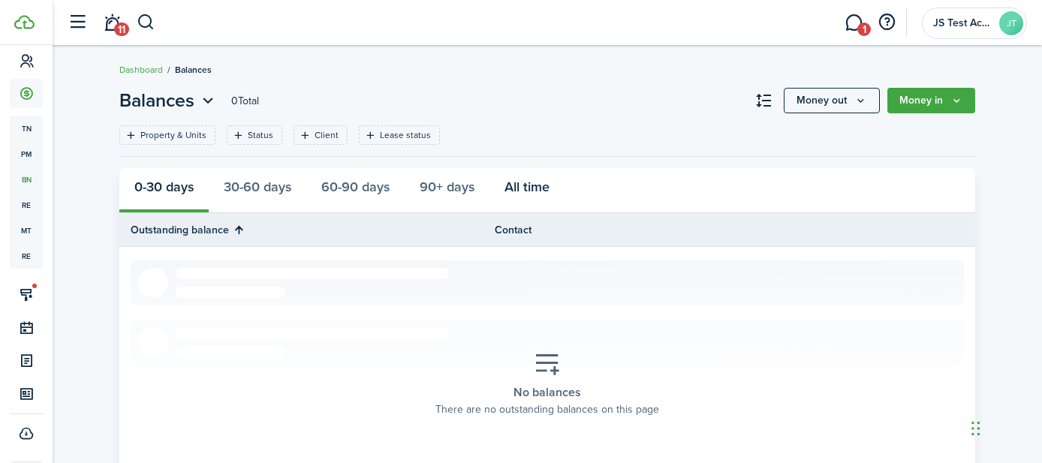
click at [531, 187] on button "All time" at bounding box center [527, 190] width 75 height 45
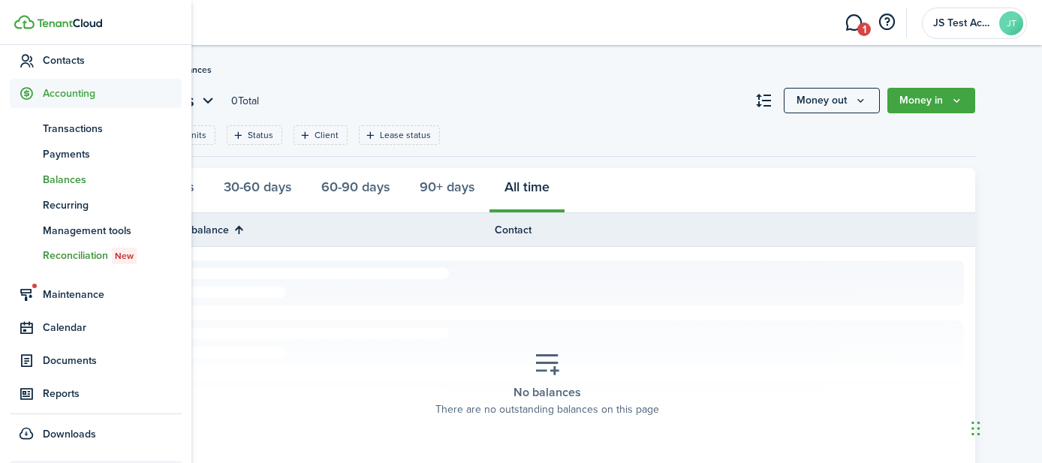
click at [59, 252] on span "Reconciliation New" at bounding box center [112, 256] width 139 height 17
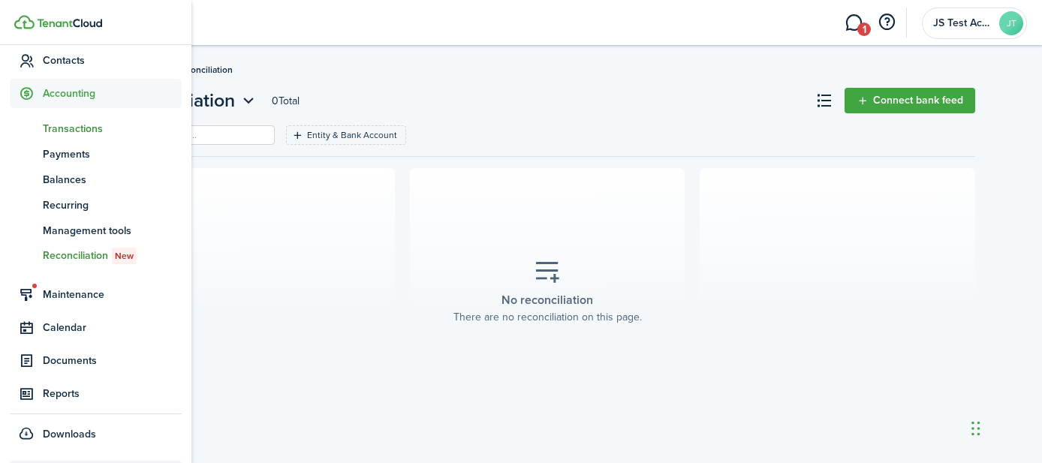
click at [43, 129] on span "Transactions" at bounding box center [112, 129] width 139 height 16
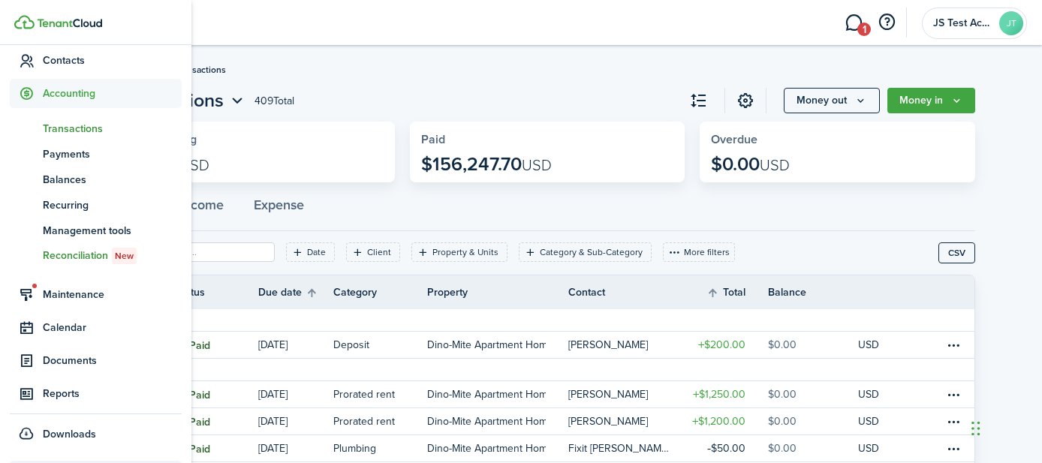
scroll to position [285, 0]
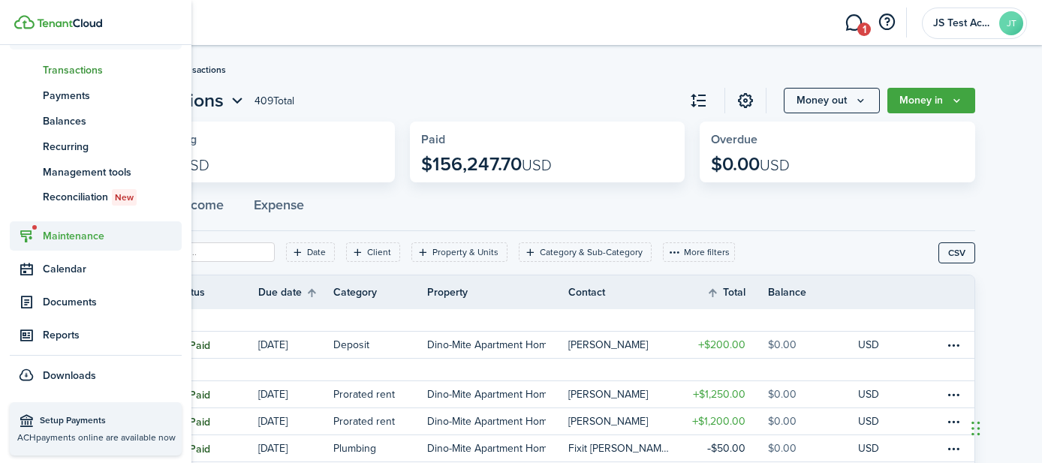
click at [80, 237] on span "Maintenance" at bounding box center [112, 236] width 139 height 16
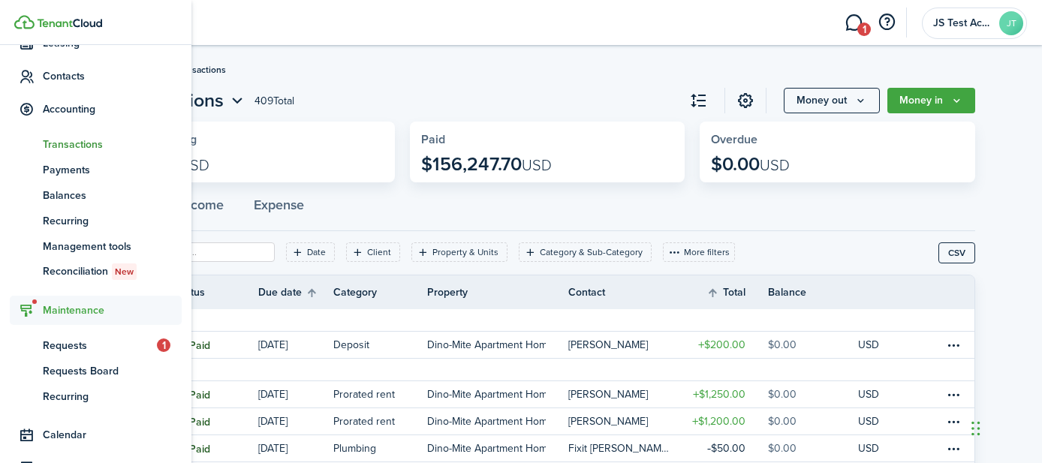
scroll to position [209, 0]
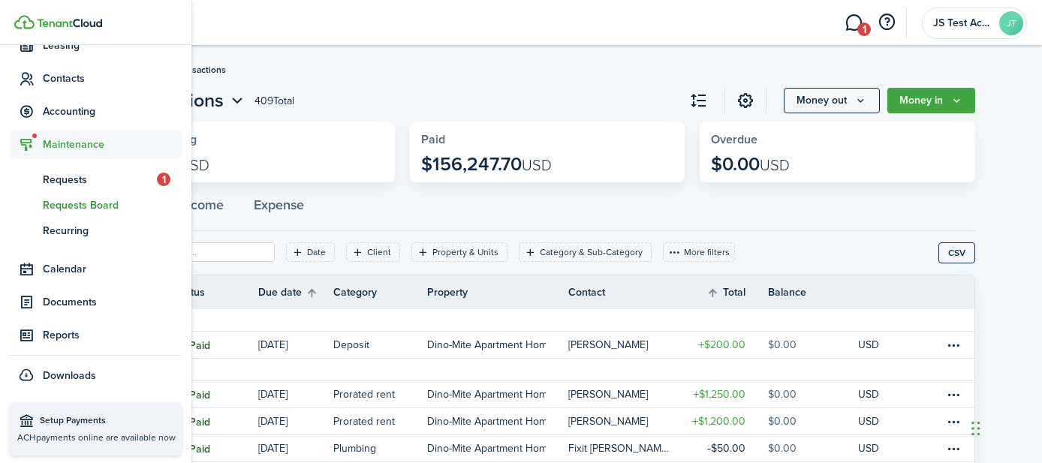
click at [79, 204] on span "Requests Board" at bounding box center [112, 205] width 139 height 16
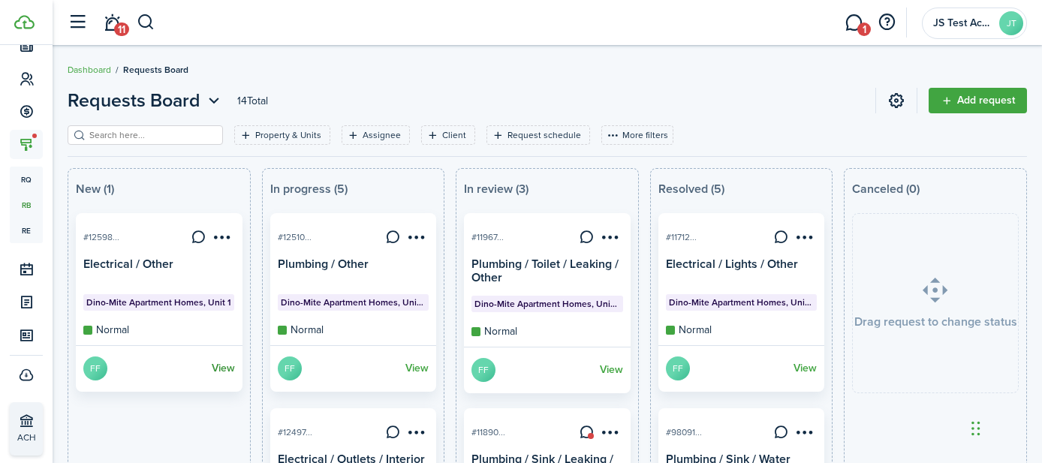
click at [227, 369] on link "View" at bounding box center [223, 369] width 23 height 24
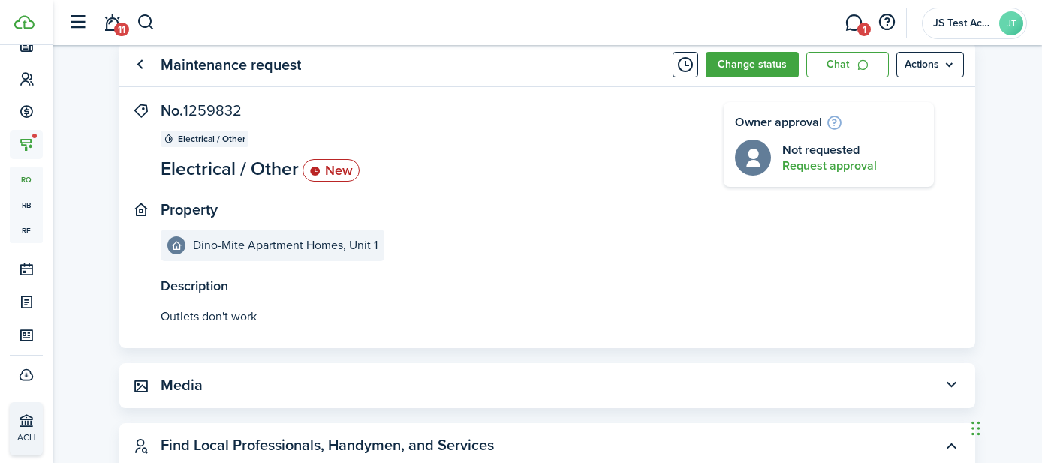
scroll to position [89, 0]
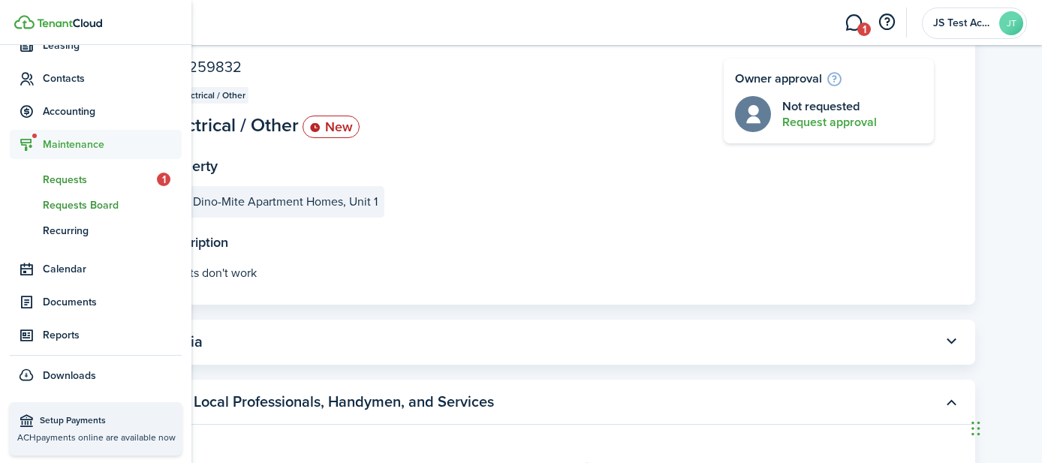
click at [70, 206] on span "Requests Board" at bounding box center [112, 205] width 139 height 16
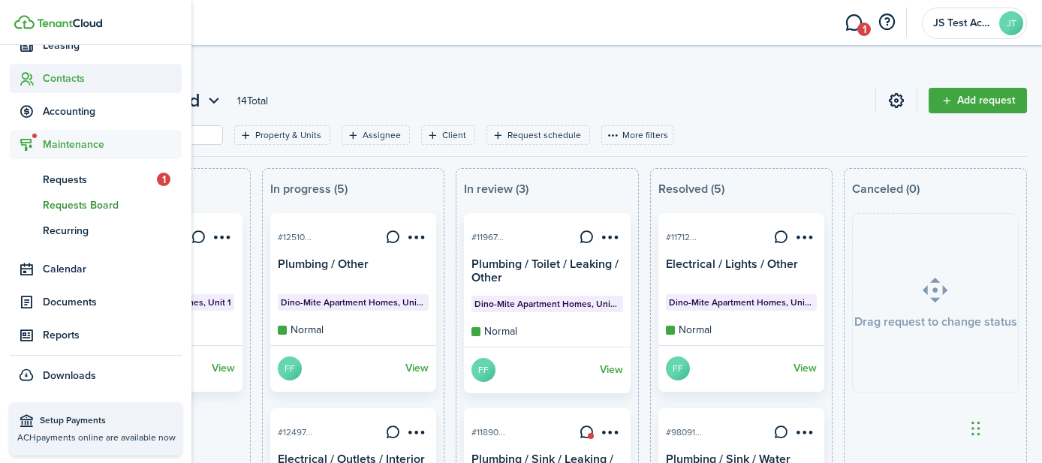
click at [33, 77] on icon at bounding box center [27, 78] width 16 height 15
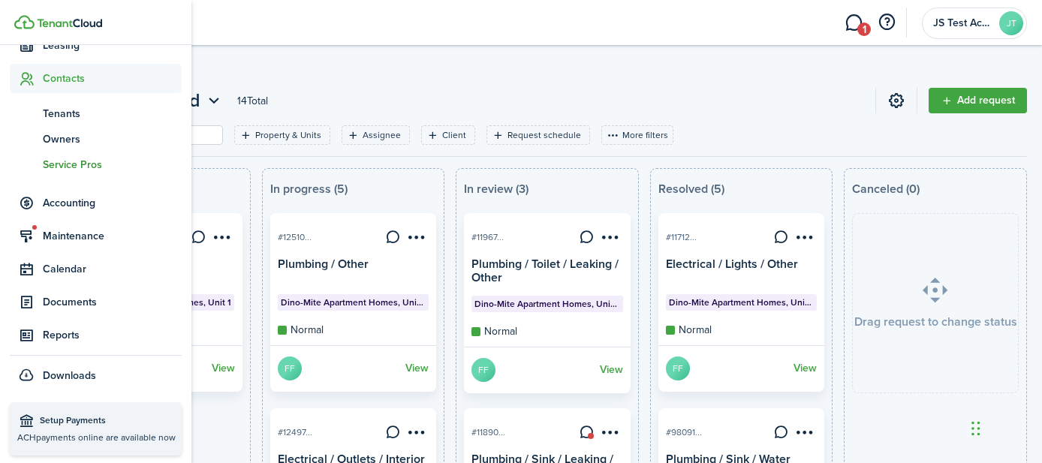
click at [65, 162] on span "Service Pros" at bounding box center [112, 165] width 139 height 16
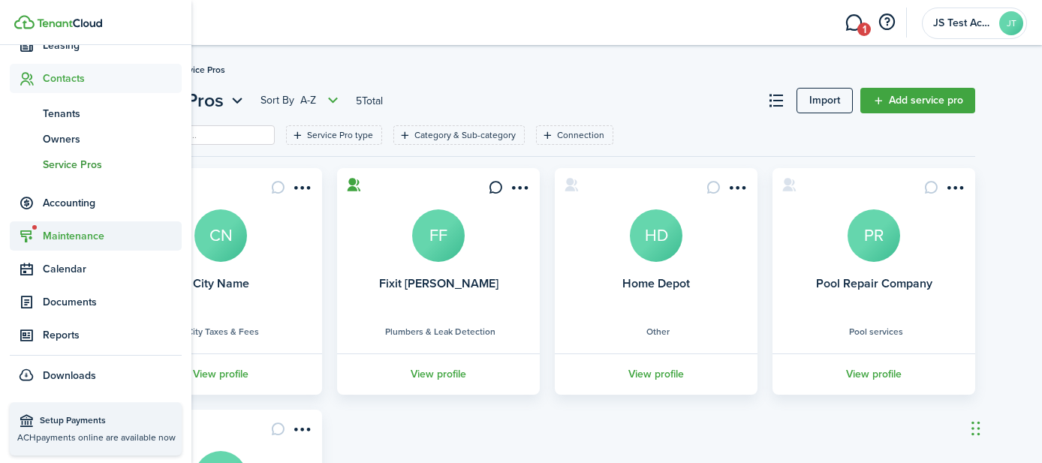
click at [61, 236] on span "Maintenance" at bounding box center [112, 236] width 139 height 16
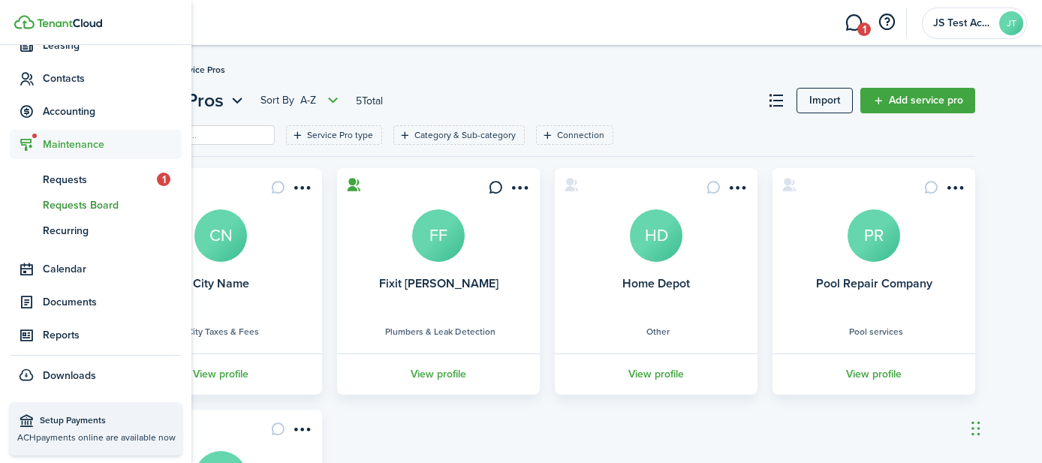
click at [77, 202] on span "Requests Board" at bounding box center [112, 205] width 139 height 16
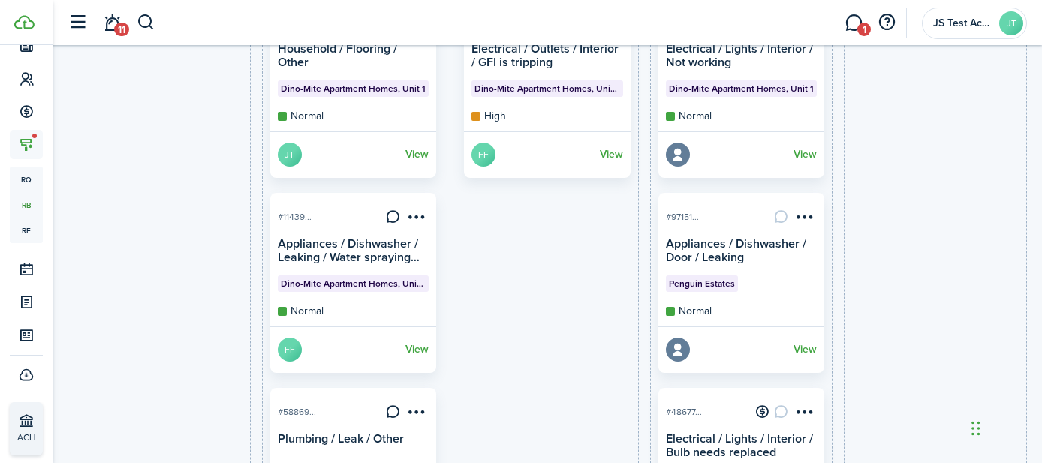
scroll to position [649, 0]
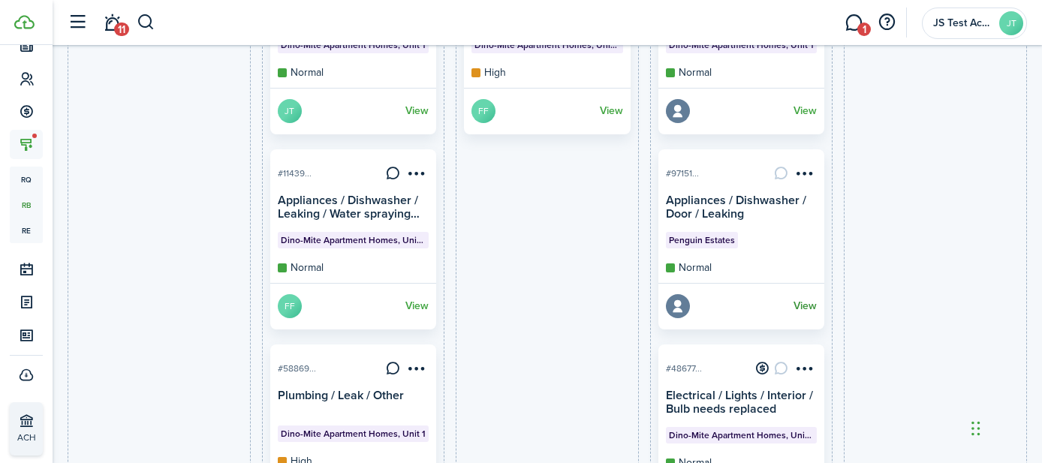
click at [805, 308] on link "View" at bounding box center [805, 306] width 23 height 24
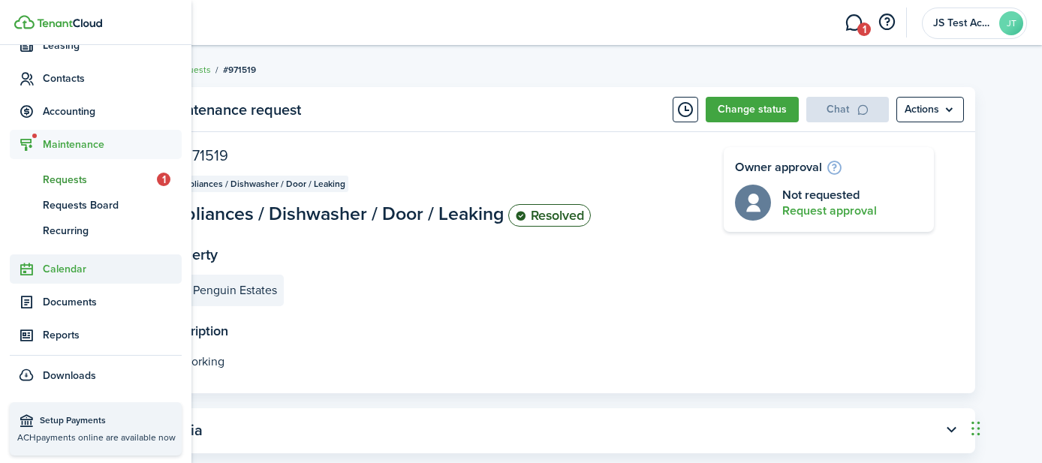
click at [58, 267] on span "Calendar" at bounding box center [112, 269] width 139 height 16
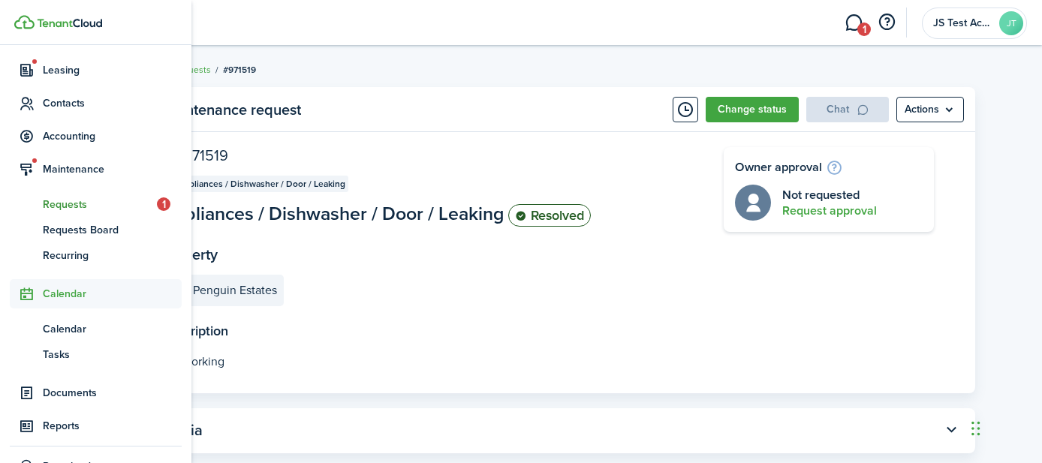
scroll to position [183, 0]
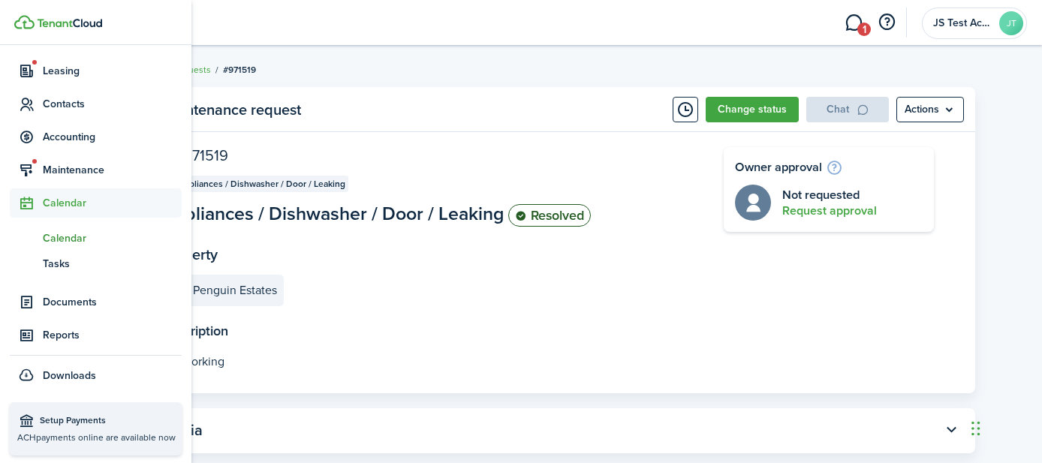
click at [56, 241] on span "Calendar" at bounding box center [112, 238] width 139 height 16
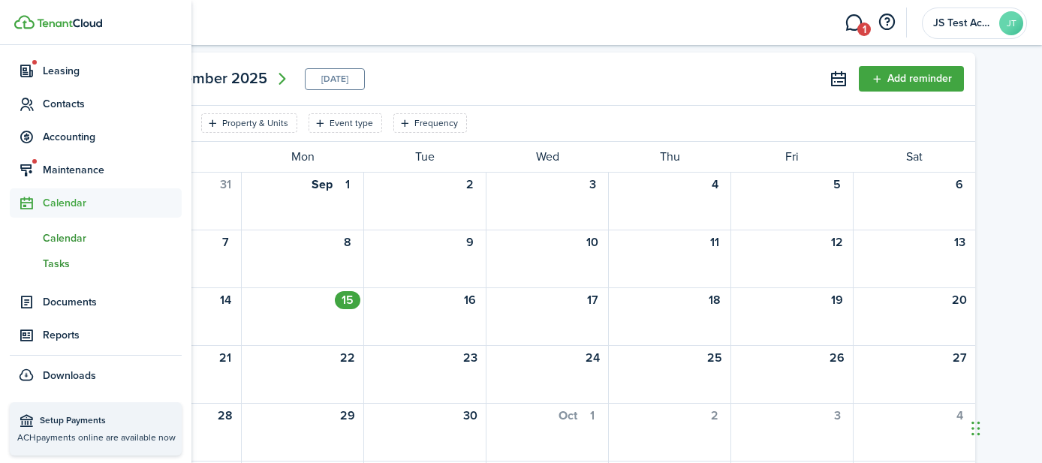
click at [57, 264] on span "Tasks" at bounding box center [112, 264] width 139 height 16
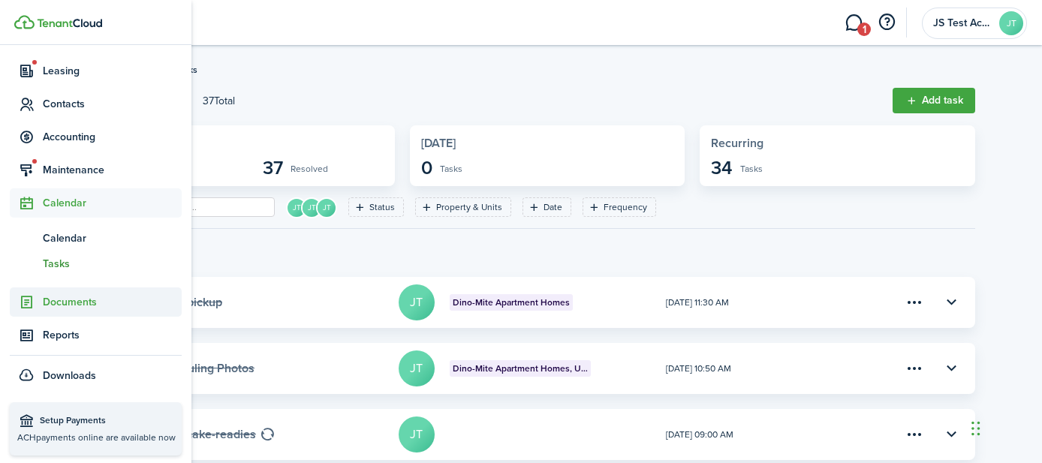
click at [61, 296] on span "Documents" at bounding box center [112, 302] width 139 height 16
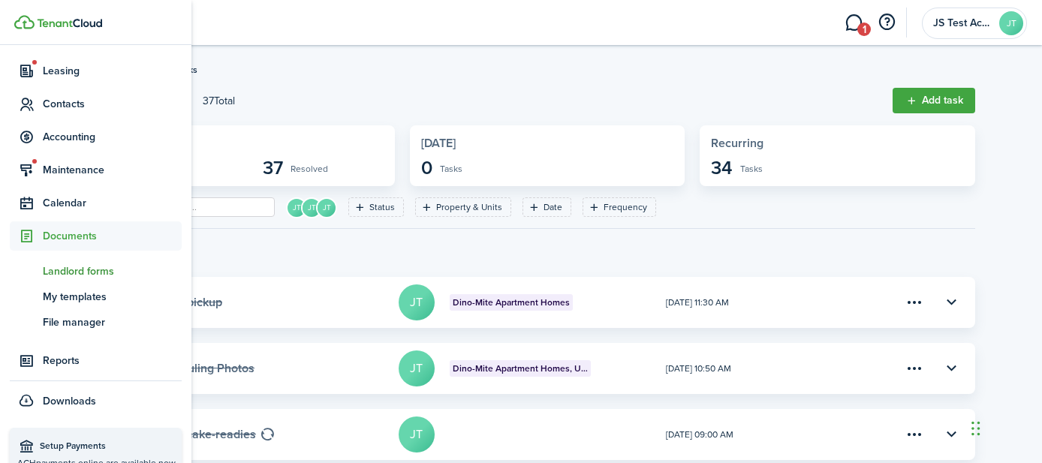
click at [81, 273] on span "Landlord forms" at bounding box center [112, 272] width 139 height 16
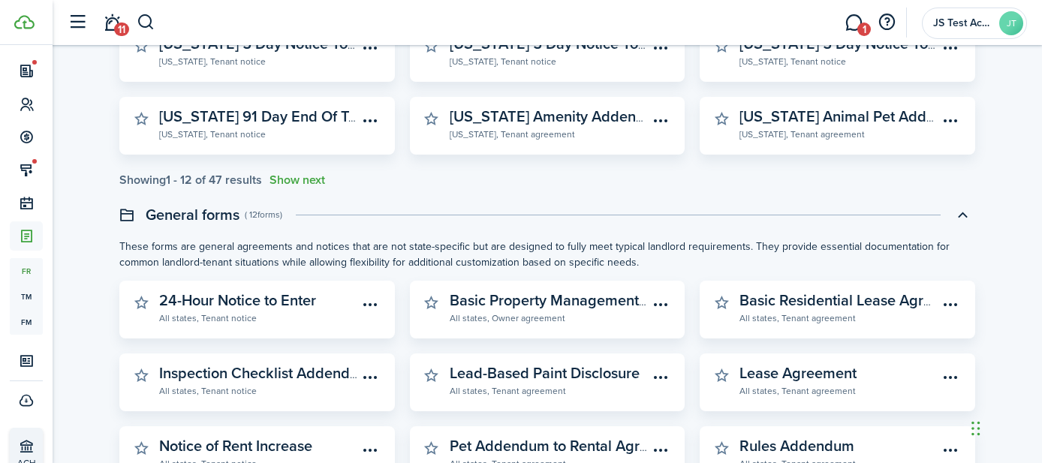
scroll to position [288, 0]
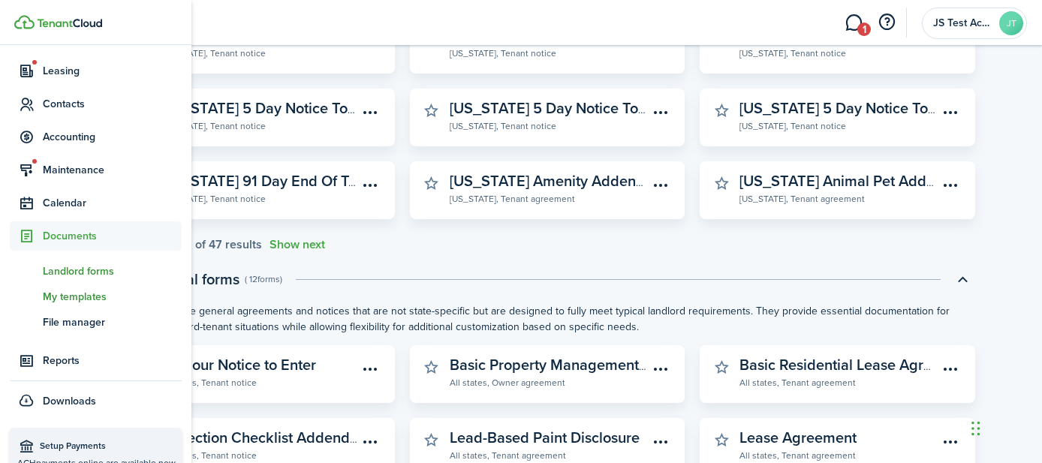
click at [57, 297] on span "My templates" at bounding box center [112, 297] width 139 height 16
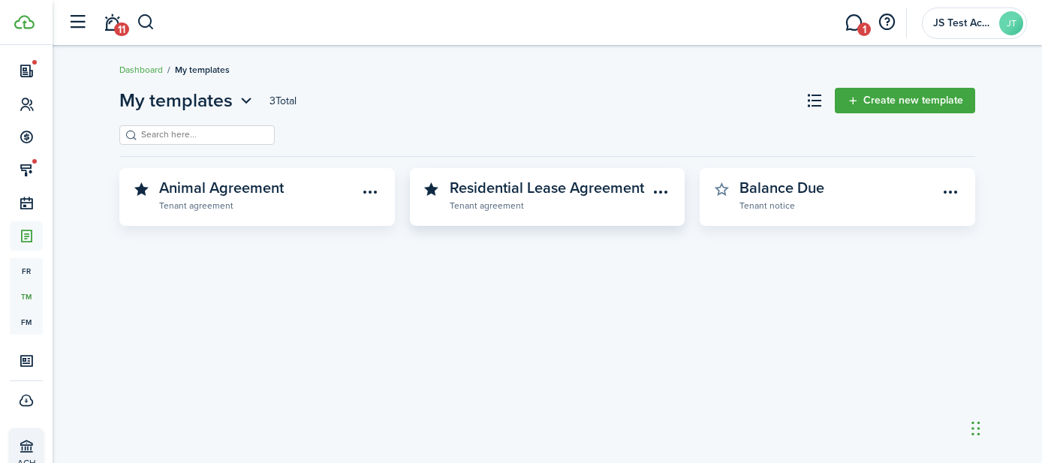
click at [499, 203] on widget-stats-subtitle "Tenant agreement" at bounding box center [549, 204] width 199 height 15
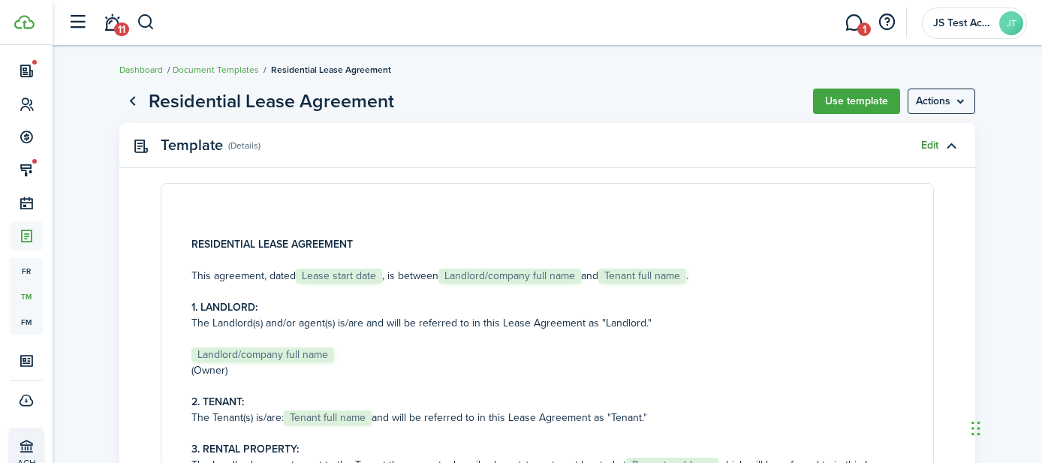
click at [927, 146] on link "Edit" at bounding box center [929, 146] width 17 height 12
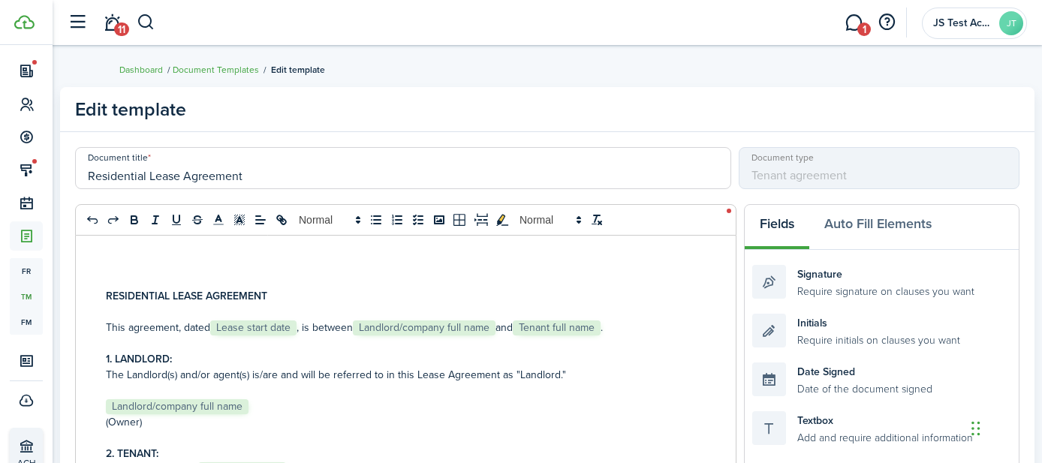
click at [122, 300] on strong "RESIDENTIAL LEASE AGREEMENT" at bounding box center [186, 296] width 161 height 16
click at [132, 330] on p "This agreement, dated ﻿ Lease start date ﻿, is between ﻿ Landlord/company full …" at bounding box center [438, 328] width 664 height 16
click at [139, 359] on strong "1. LANDLORD:" at bounding box center [139, 359] width 66 height 16
click at [165, 375] on p "The Landlord(s) and/or agent(s) is/are and will be referred to in this Lease Ag…" at bounding box center [438, 375] width 664 height 16
click at [889, 218] on button "Auto Fill Elements" at bounding box center [877, 227] width 137 height 45
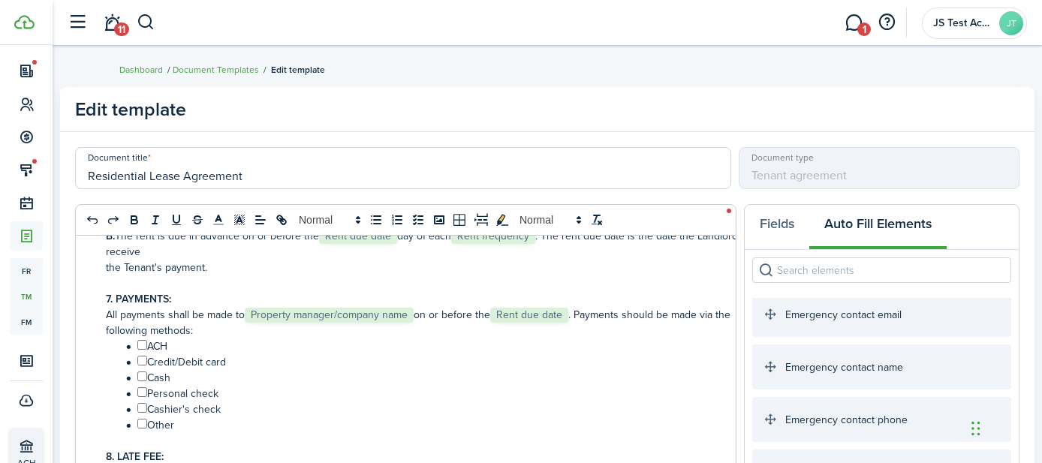
scroll to position [457, 0]
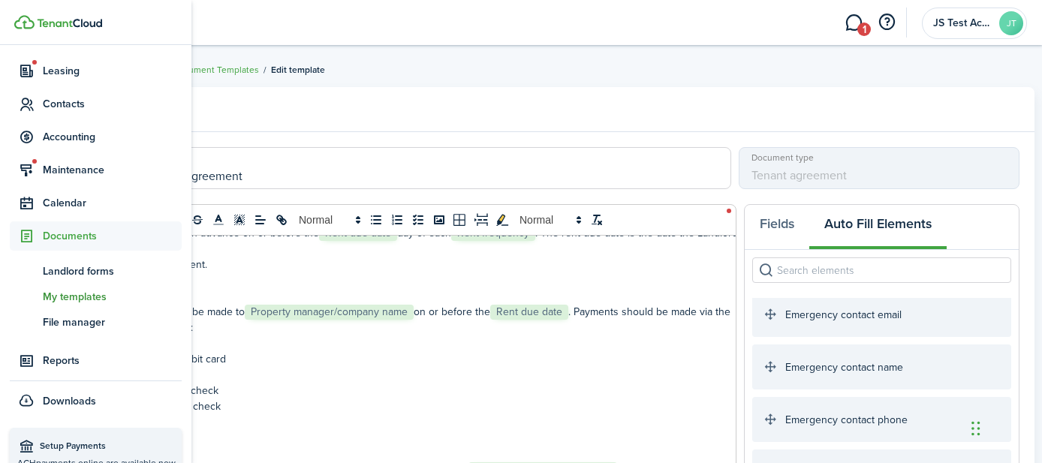
click at [62, 291] on span "My templates" at bounding box center [112, 297] width 139 height 16
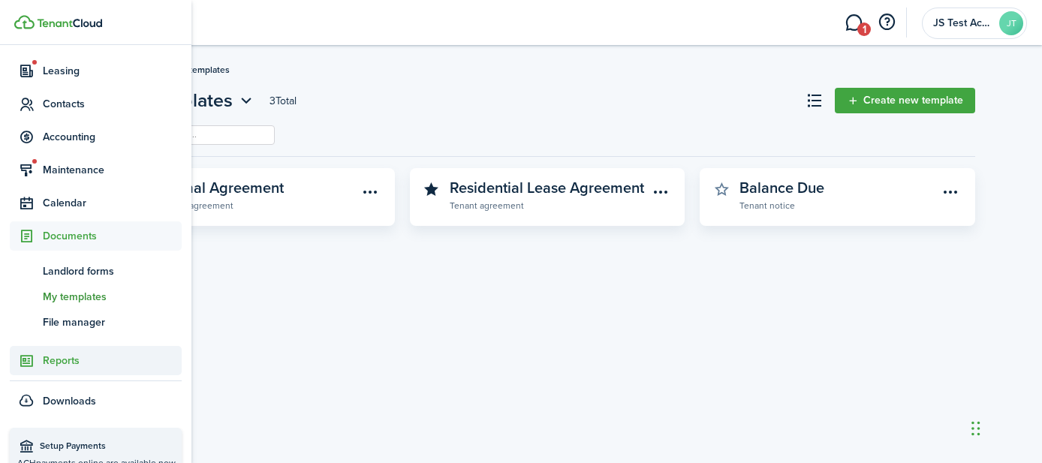
click at [56, 369] on link "Reports" at bounding box center [96, 360] width 172 height 29
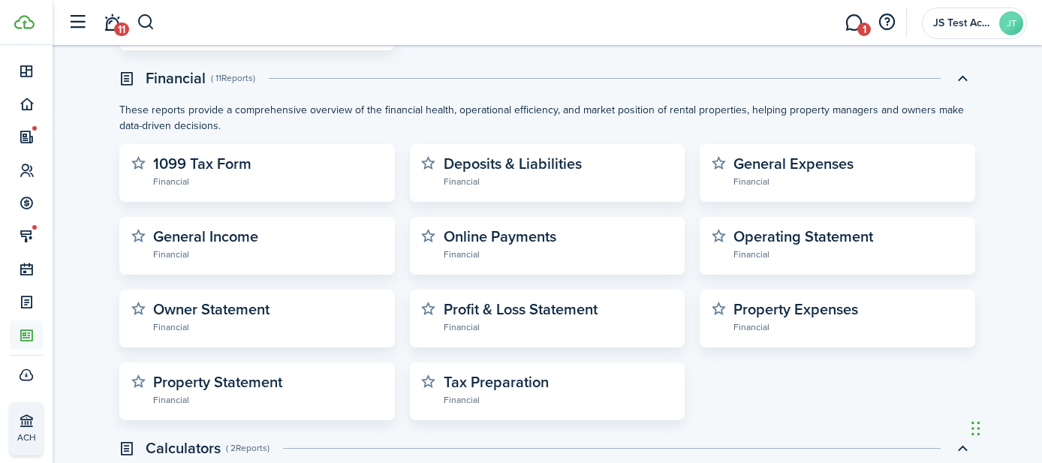
scroll to position [476, 0]
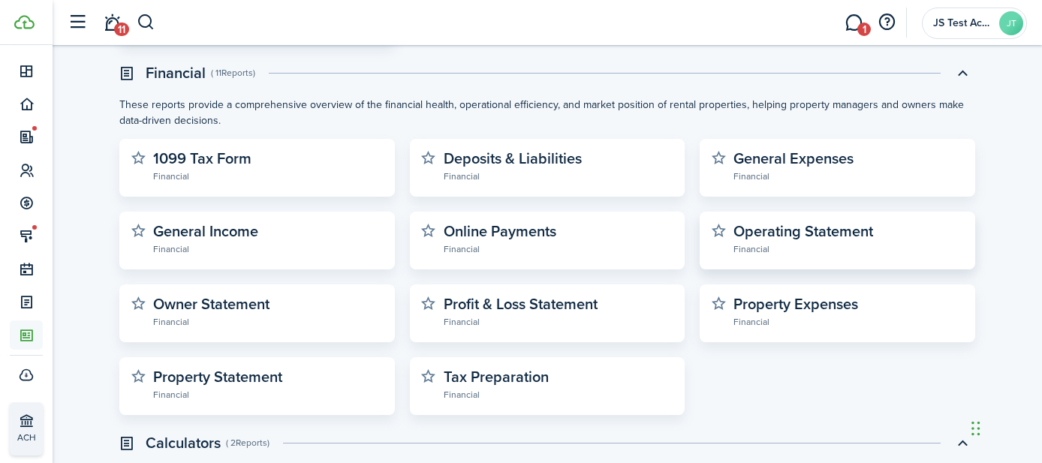
click at [808, 227] on widget-stats-description "Operating Statement" at bounding box center [804, 231] width 140 height 23
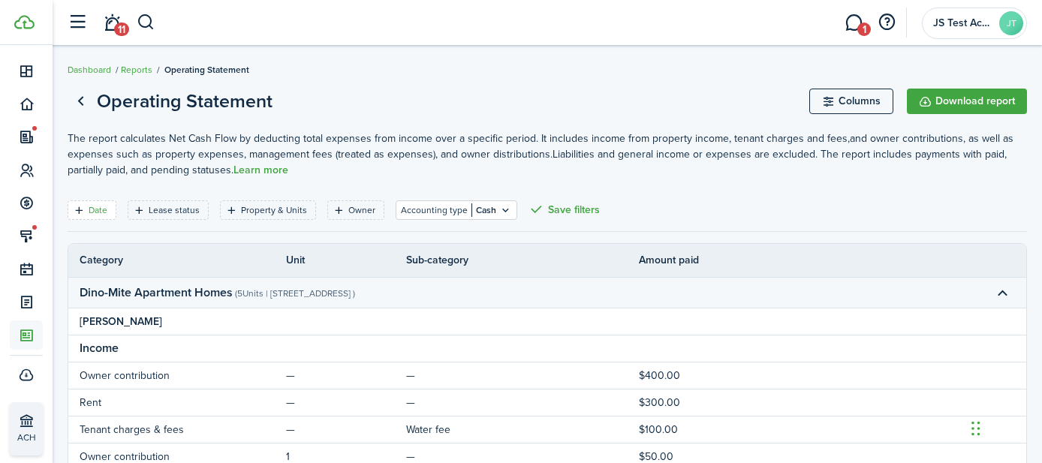
click at [97, 208] on filter-tag-label "Date" at bounding box center [98, 210] width 19 height 14
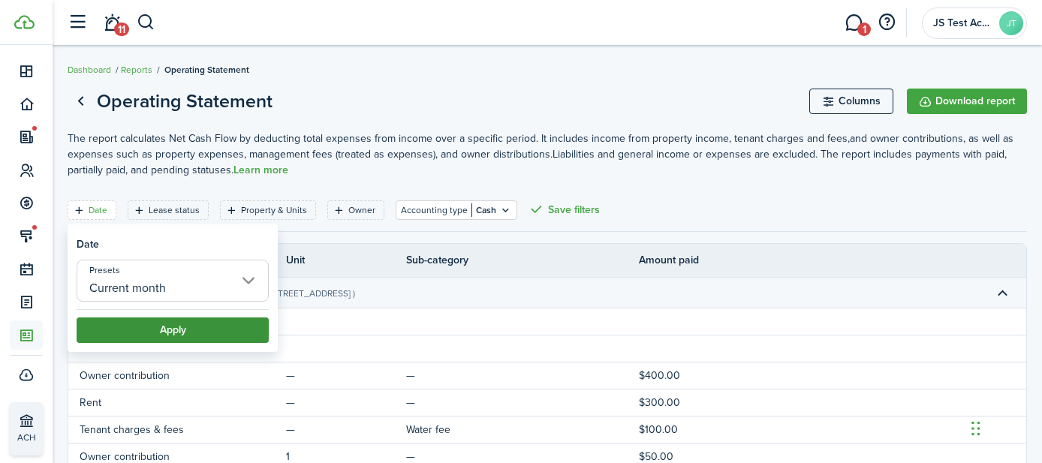
click at [182, 327] on button "Apply" at bounding box center [173, 331] width 192 height 26
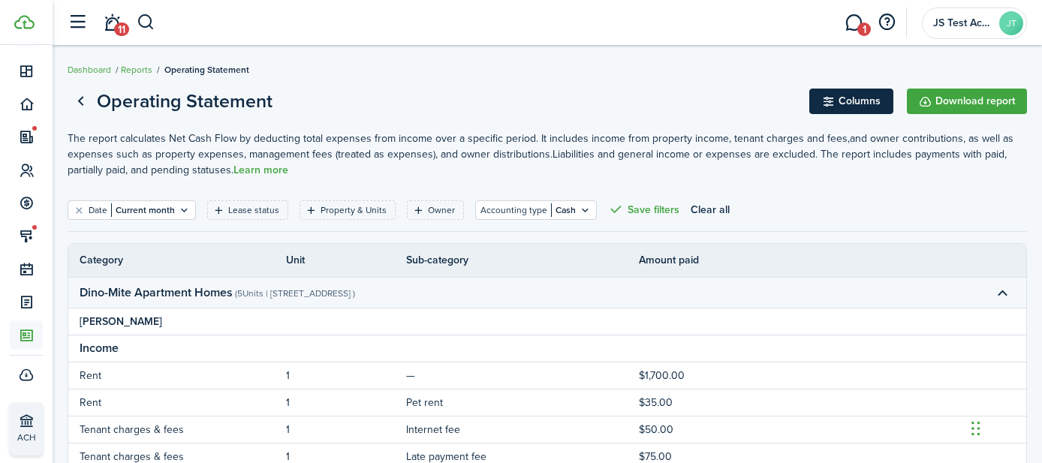
click at [844, 98] on button "Columns" at bounding box center [851, 102] width 84 height 26
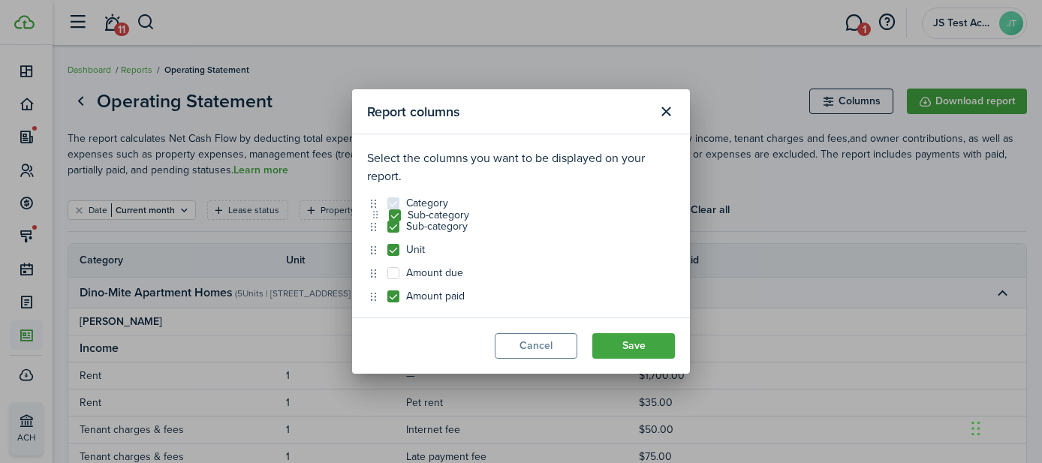
drag, startPoint x: 369, startPoint y: 249, endPoint x: 372, endPoint y: 215, distance: 33.9
click at [670, 106] on button "Close modal" at bounding box center [666, 112] width 26 height 26
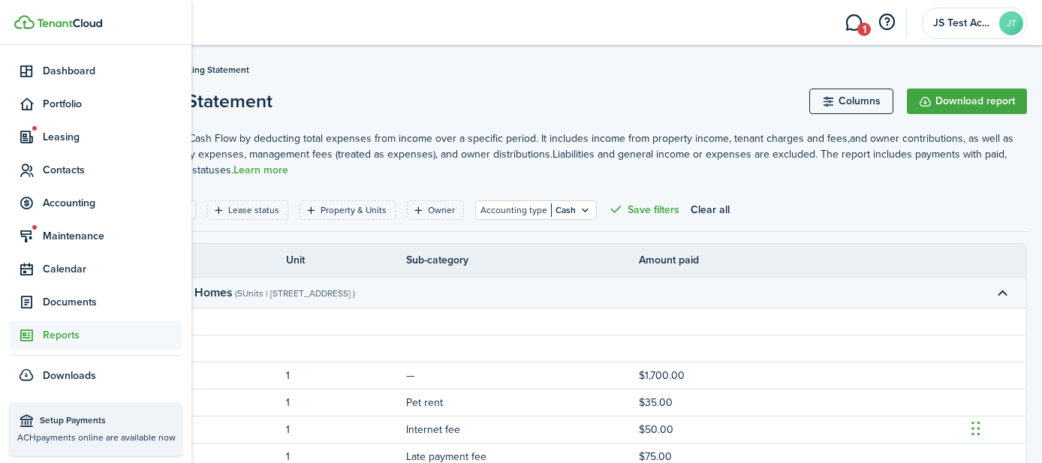
click at [56, 340] on span "Reports" at bounding box center [112, 335] width 139 height 16
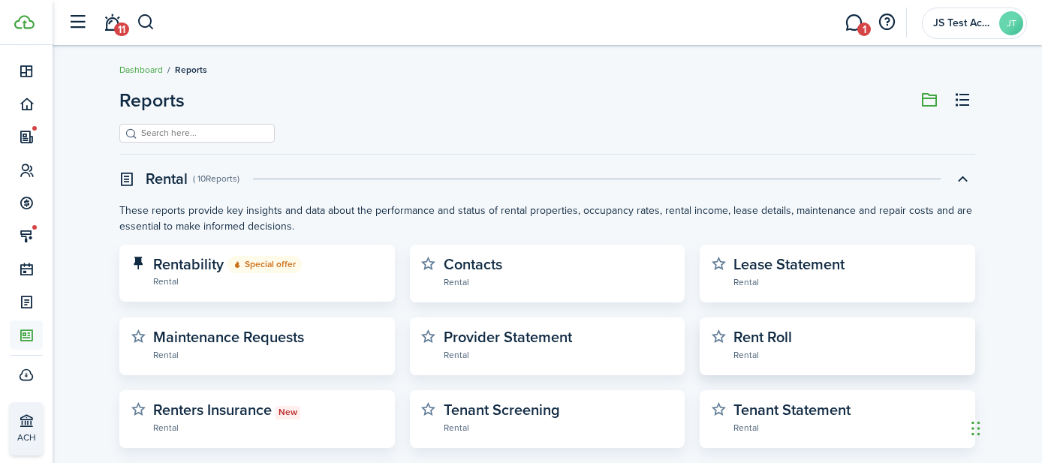
click at [749, 363] on widget-stats-section "Rent Roll Rental" at bounding box center [837, 346] width 253 height 35
click at [750, 339] on widget-stats-description "Rent Roll" at bounding box center [763, 337] width 59 height 23
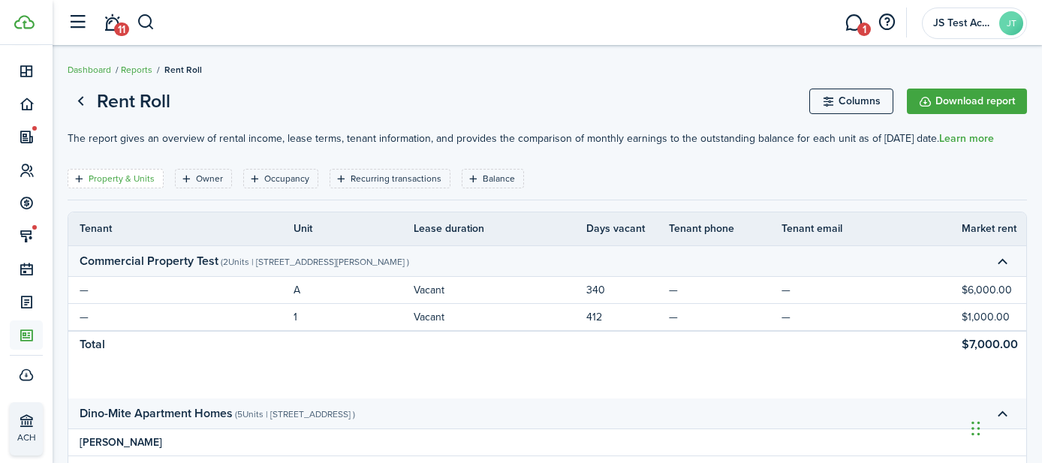
click at [109, 176] on filter-tag-label "Property & Units" at bounding box center [122, 179] width 66 height 14
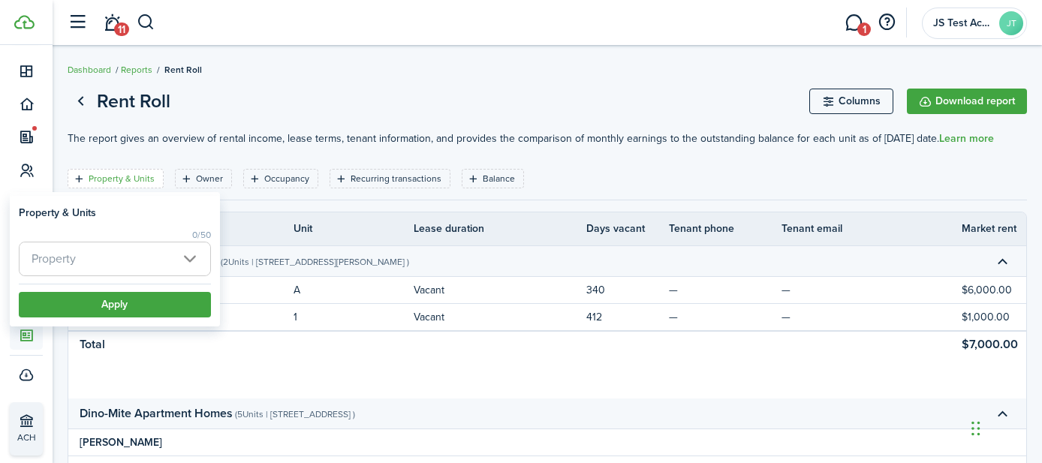
click at [131, 255] on span "Property" at bounding box center [115, 259] width 191 height 33
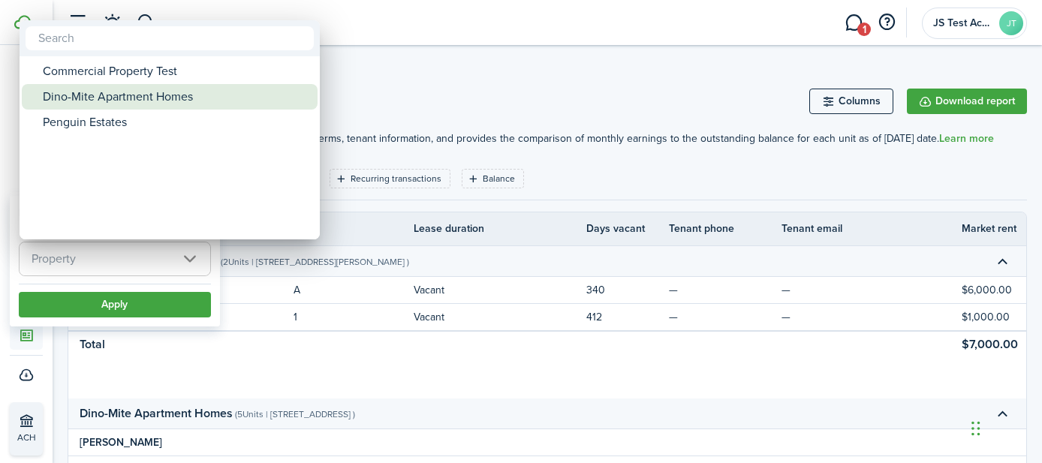
click at [99, 90] on div "Dino-Mite Apartment Homes" at bounding box center [176, 97] width 266 height 26
type input "Dino-Mite Apartment Homes"
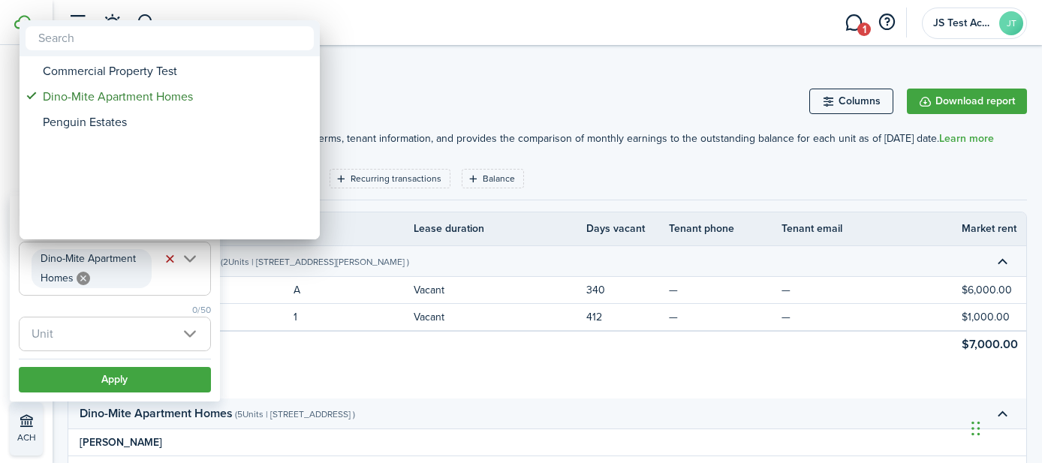
click at [114, 385] on div at bounding box center [521, 231] width 1282 height 703
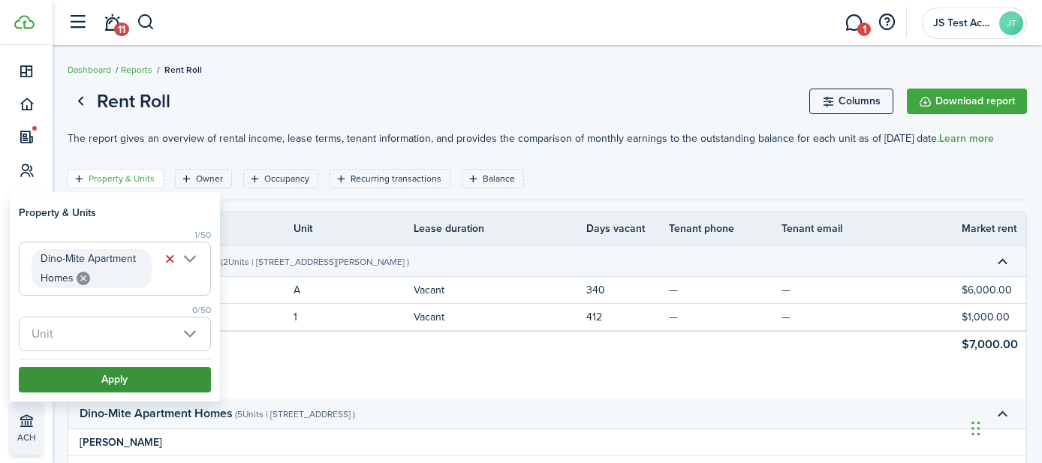
click at [114, 381] on button "Apply" at bounding box center [115, 380] width 192 height 26
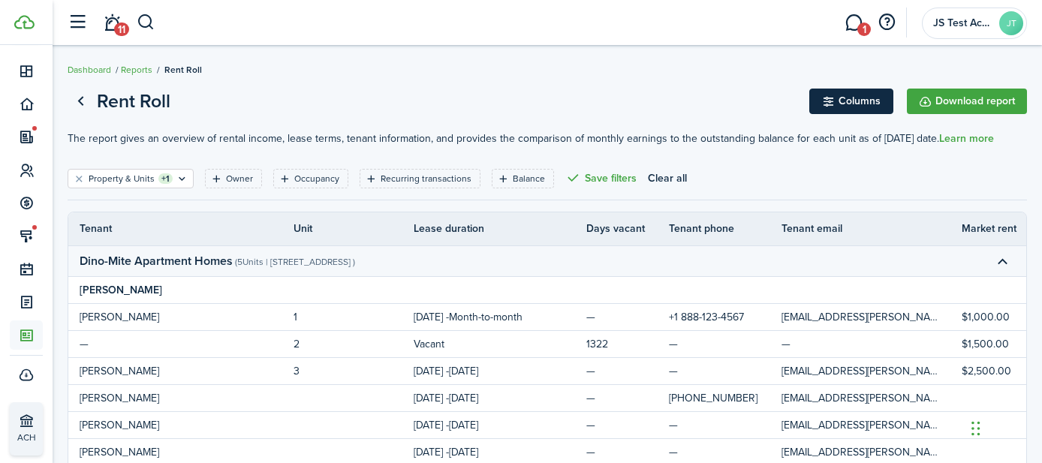
click at [850, 94] on button "Columns" at bounding box center [851, 102] width 84 height 26
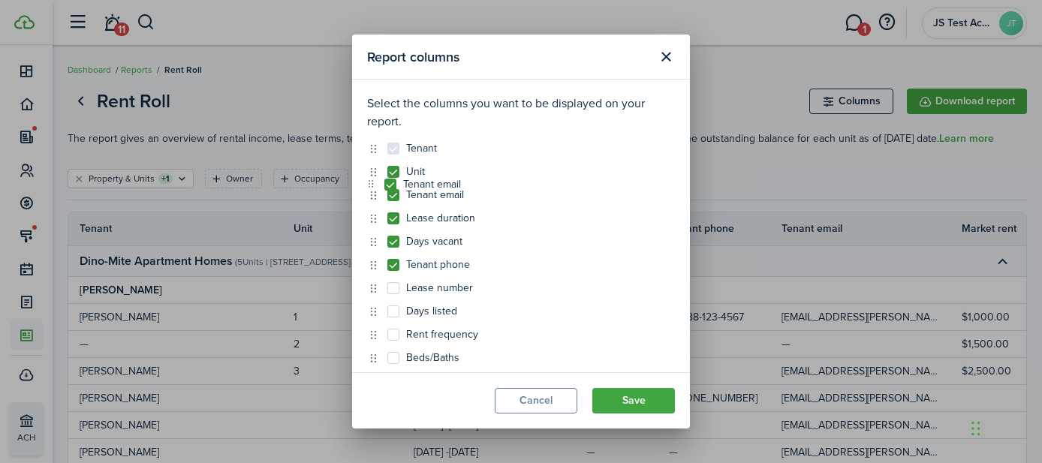
drag, startPoint x: 374, startPoint y: 270, endPoint x: 372, endPoint y: 190, distance: 79.6
drag, startPoint x: 375, startPoint y: 218, endPoint x: 376, endPoint y: 282, distance: 63.1
click at [673, 53] on button "Close modal" at bounding box center [666, 57] width 26 height 26
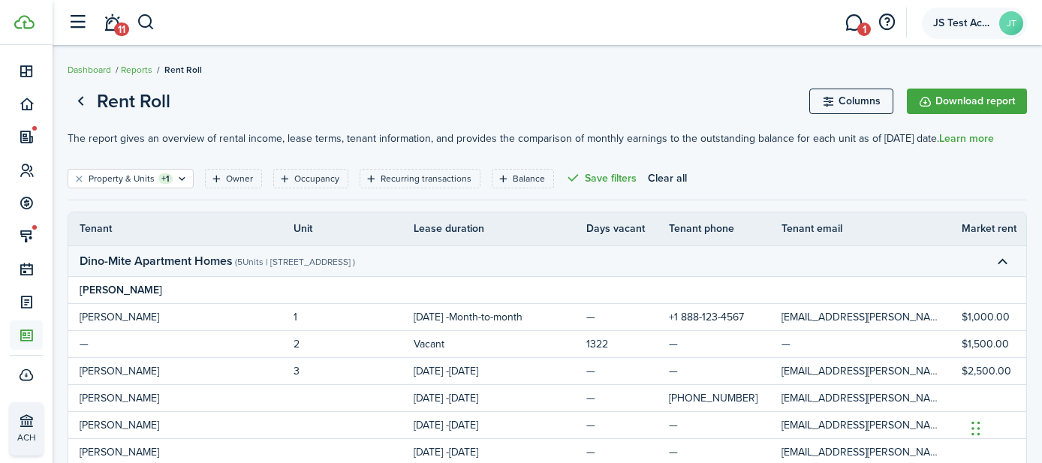
click at [957, 23] on span "JS Test Account" at bounding box center [963, 23] width 60 height 11
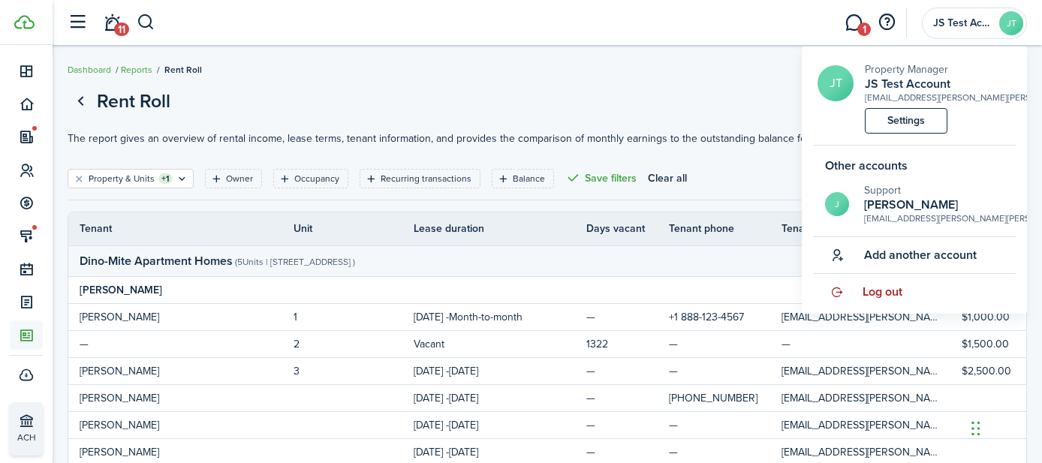
click at [879, 303] on link "Log out" at bounding box center [914, 292] width 203 height 36
